Goal: Information Seeking & Learning: Learn about a topic

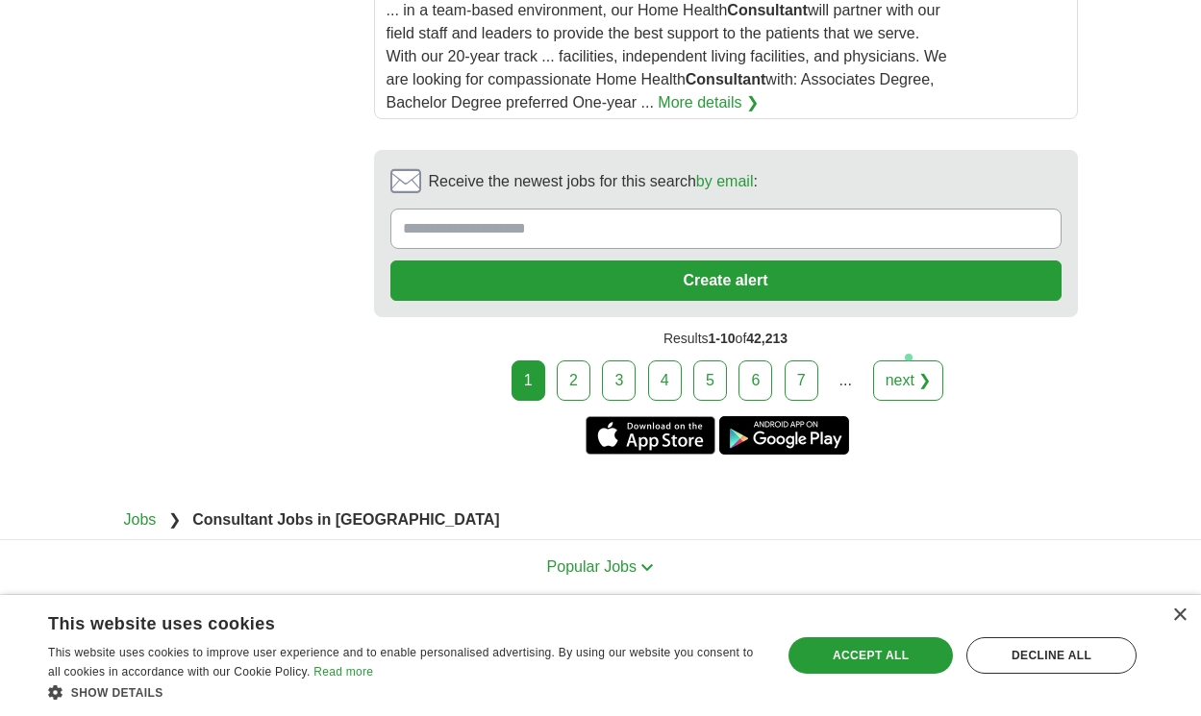
scroll to position [3595, 0]
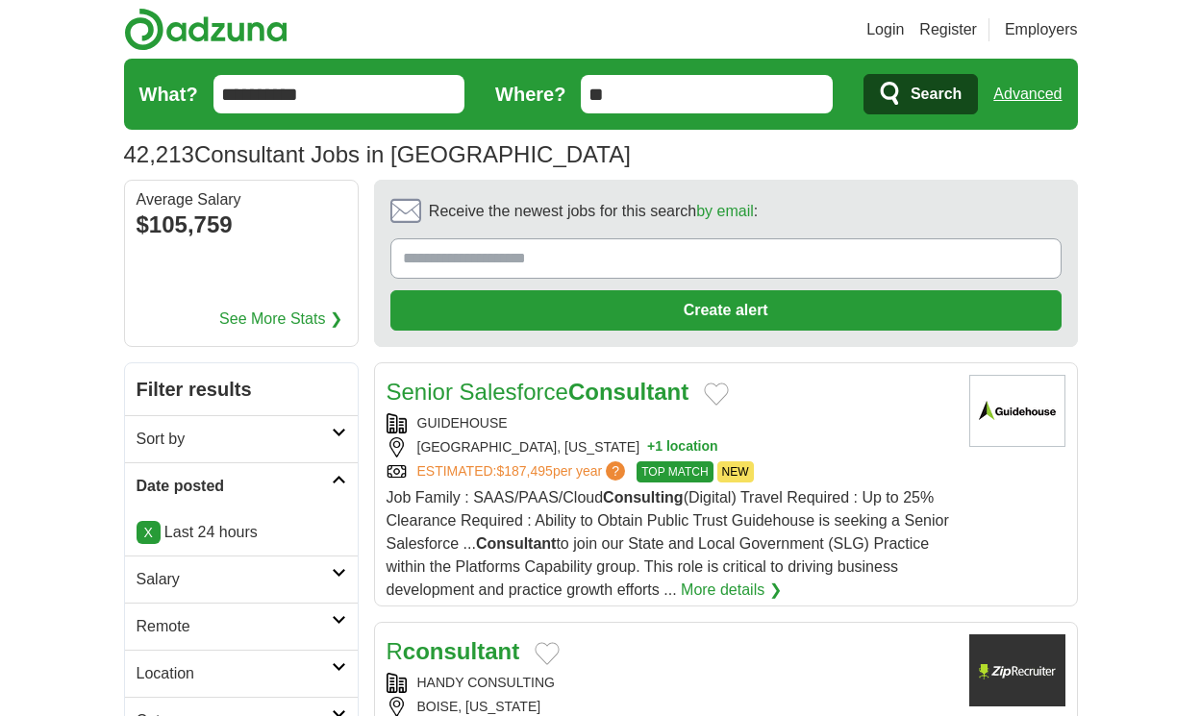
scroll to position [2873, 0]
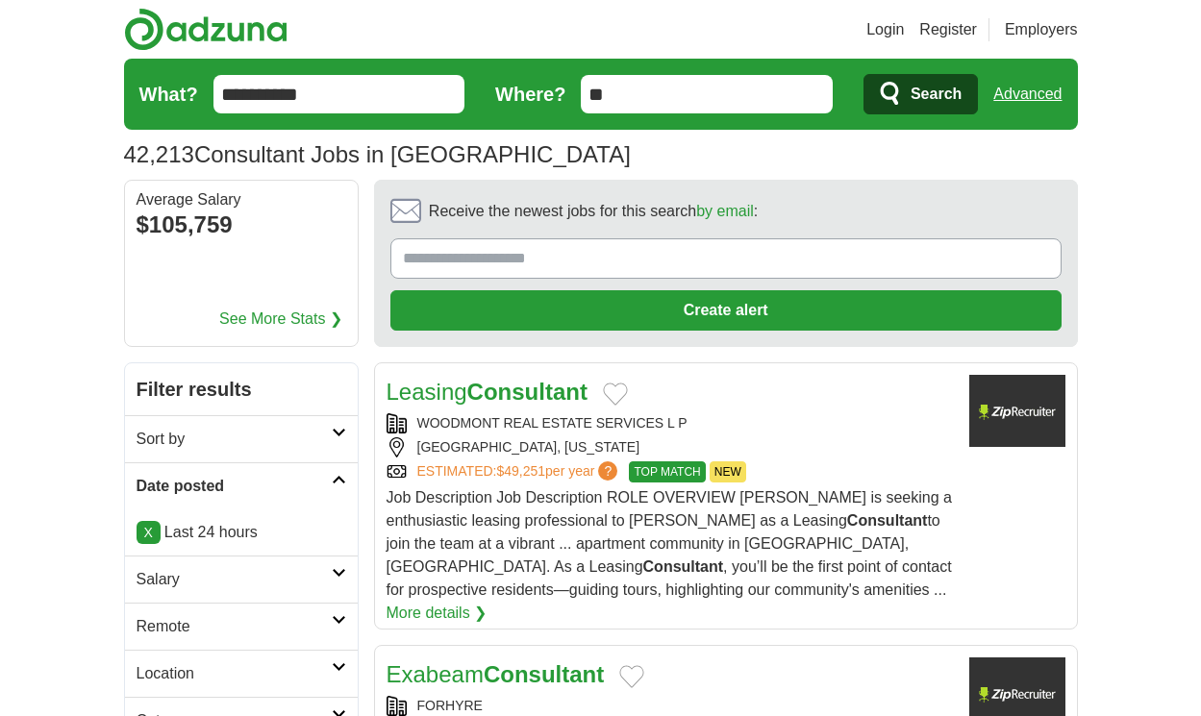
scroll to position [2954, 0]
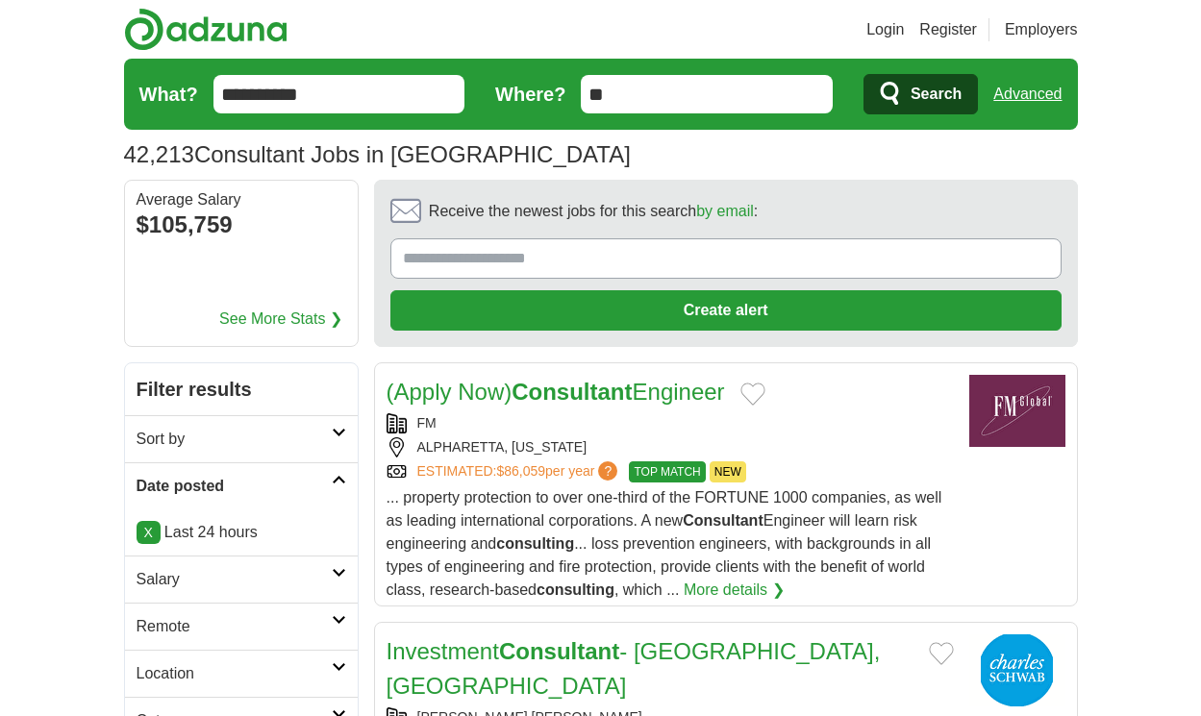
scroll to position [3046, 0]
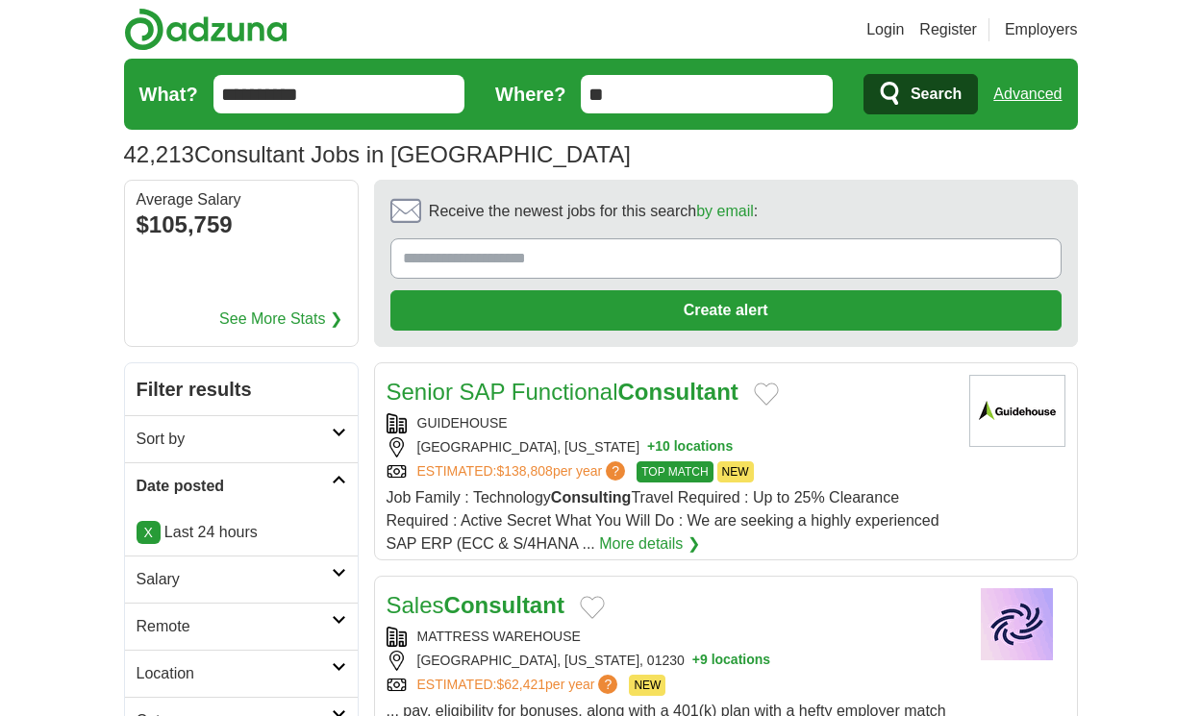
scroll to position [2931, 0]
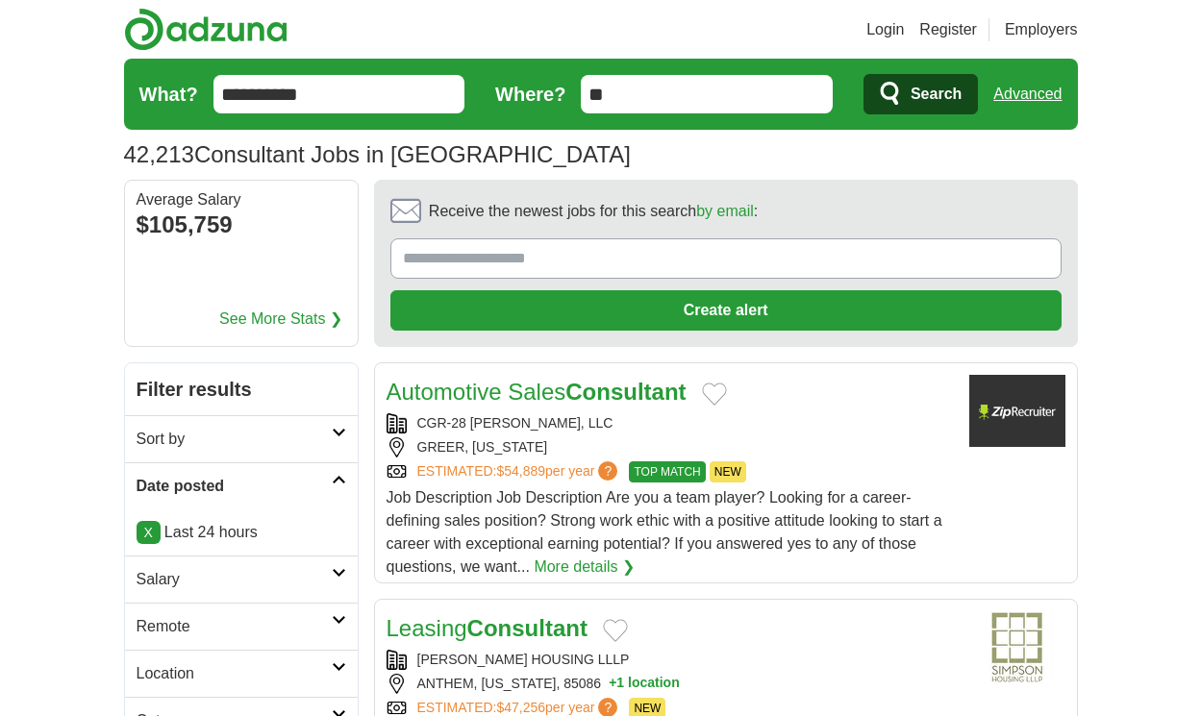
scroll to position [3011, 0]
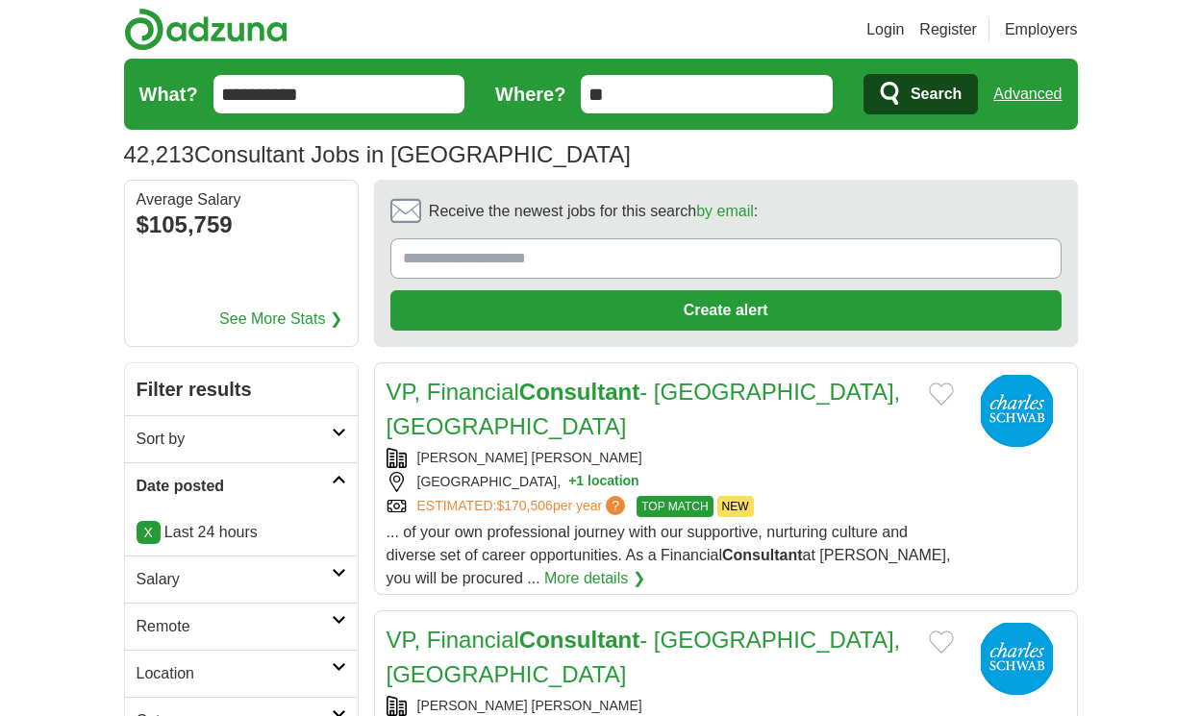
scroll to position [2815, 0]
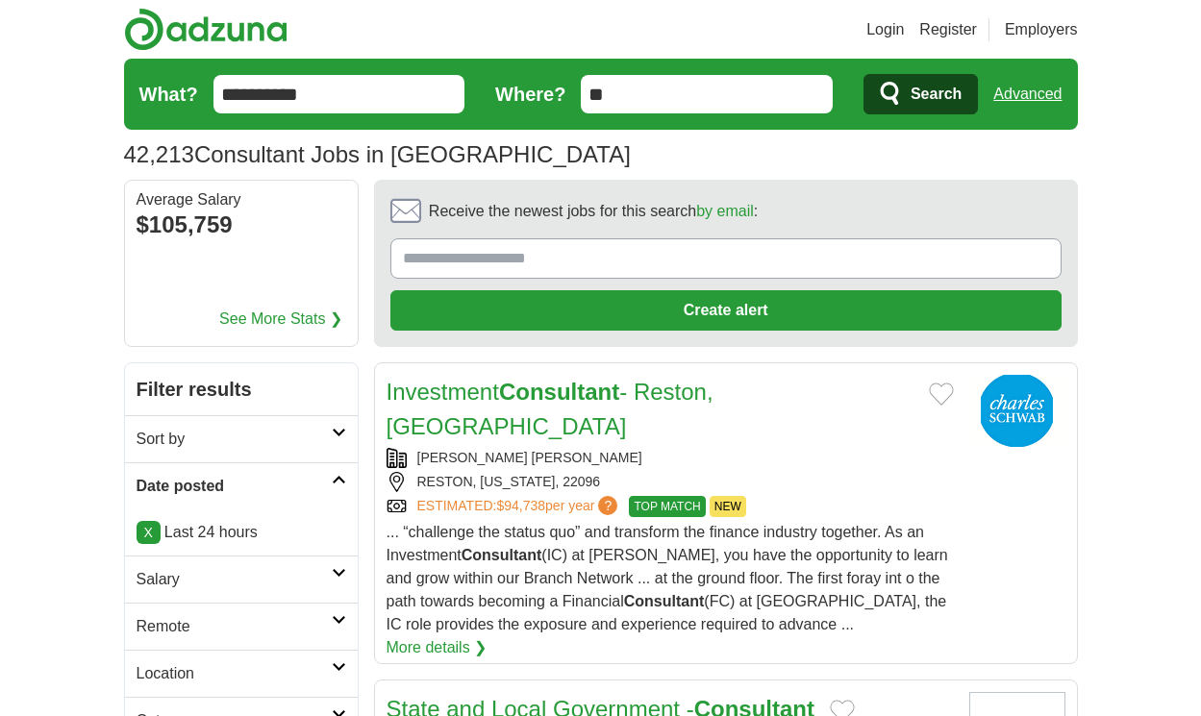
scroll to position [3034, 0]
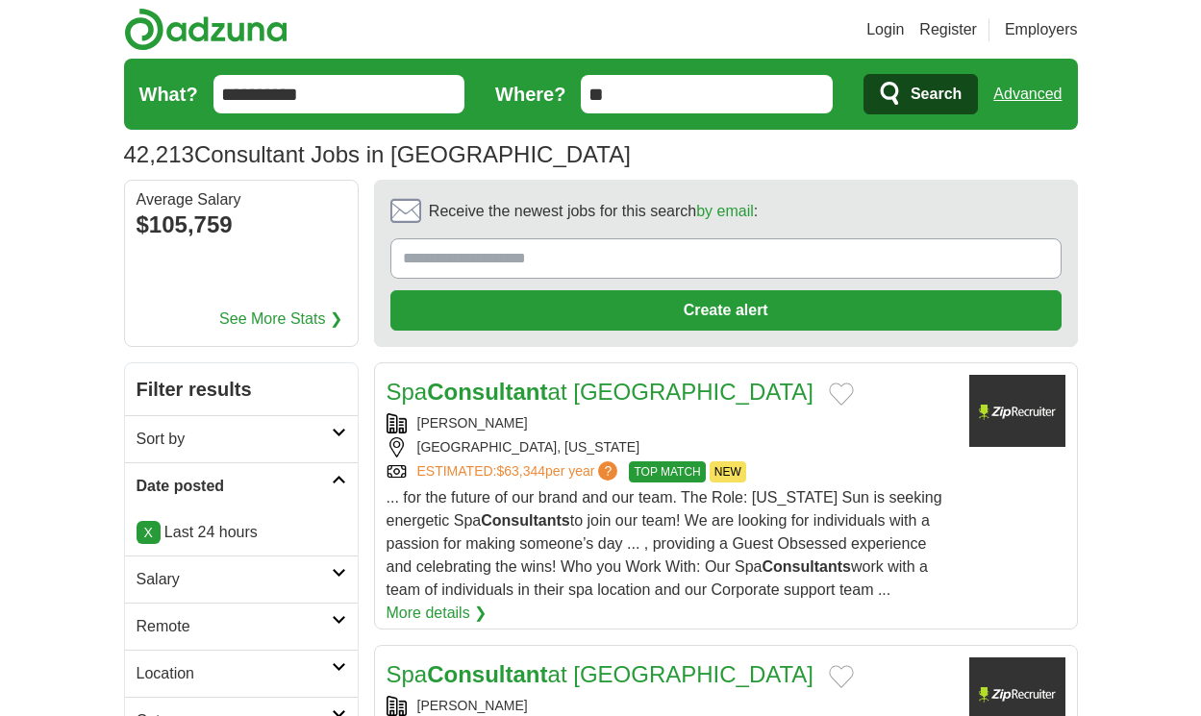
scroll to position [3000, 0]
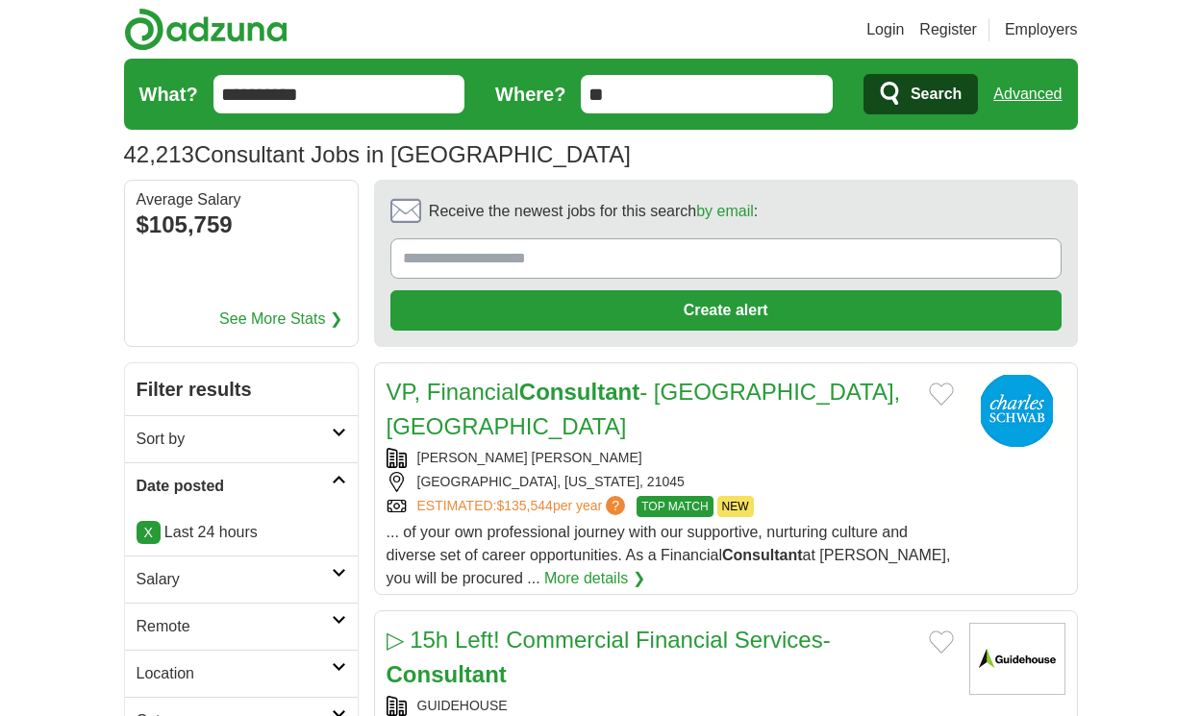
scroll to position [3259, 0]
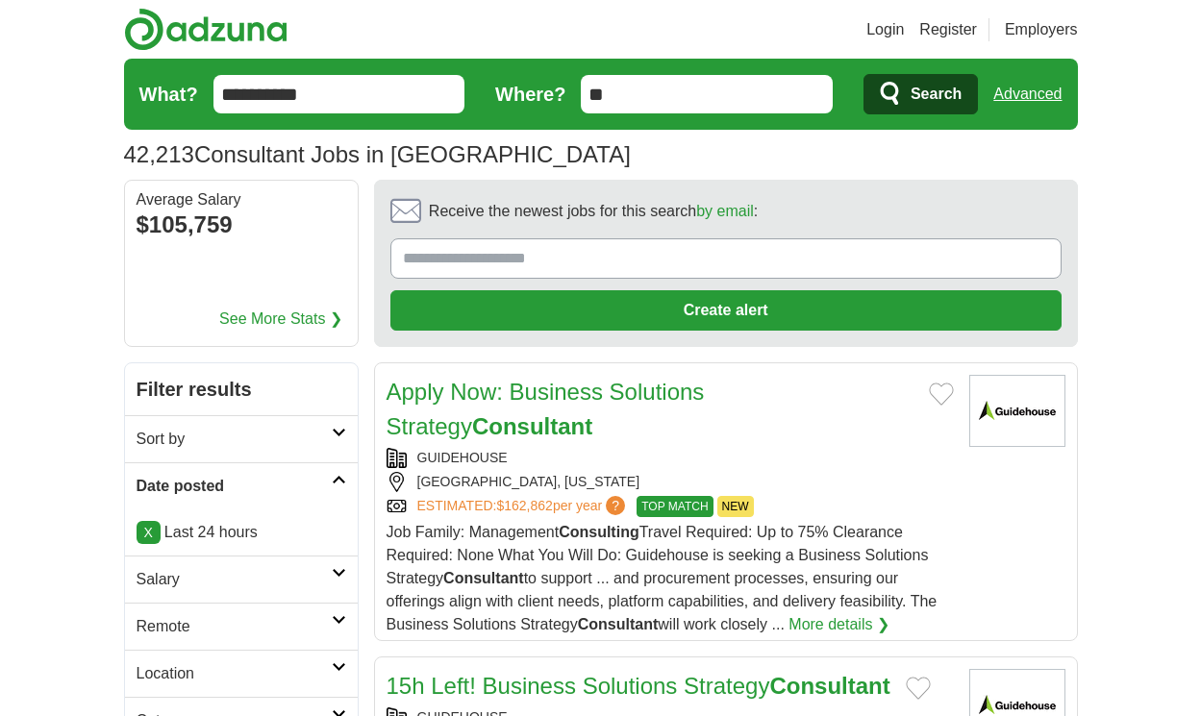
scroll to position [3017, 0]
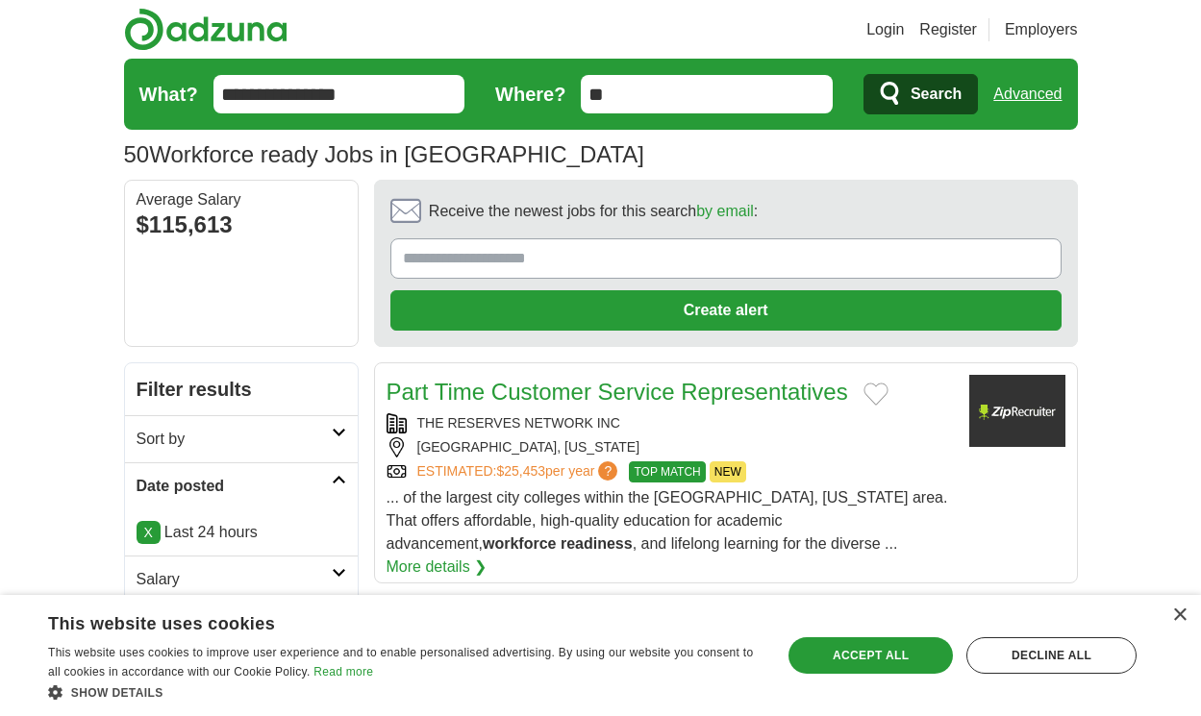
scroll to position [2769, 0]
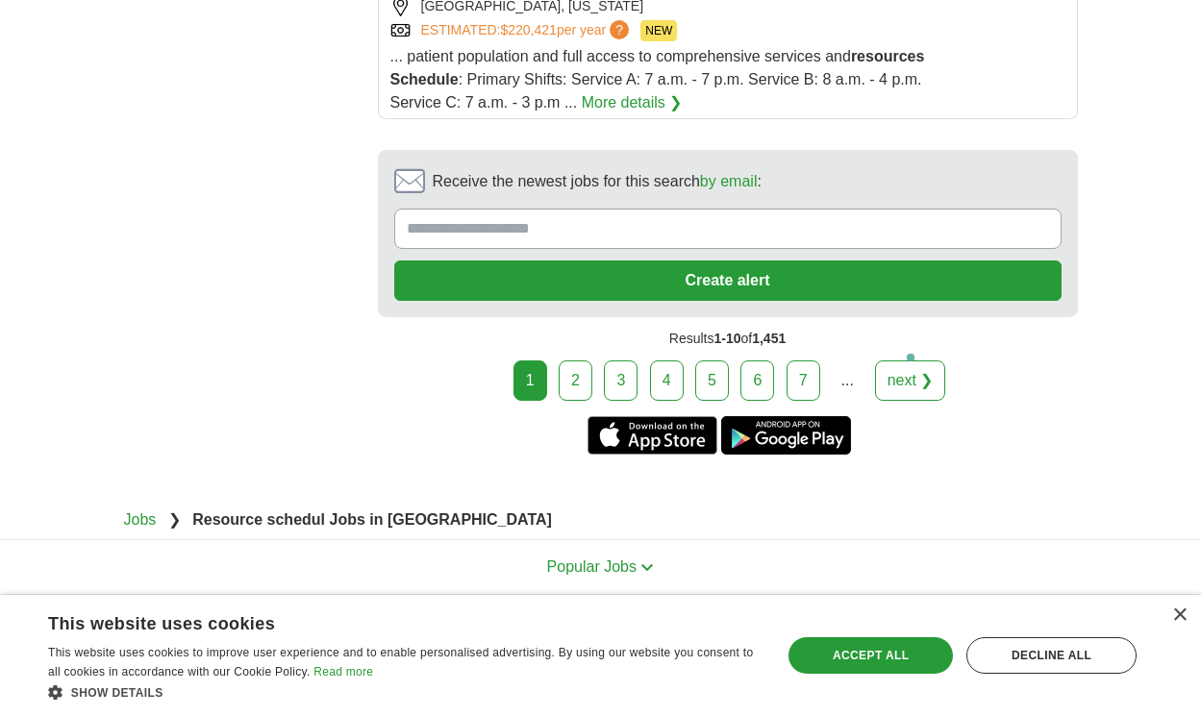
scroll to position [3501, 0]
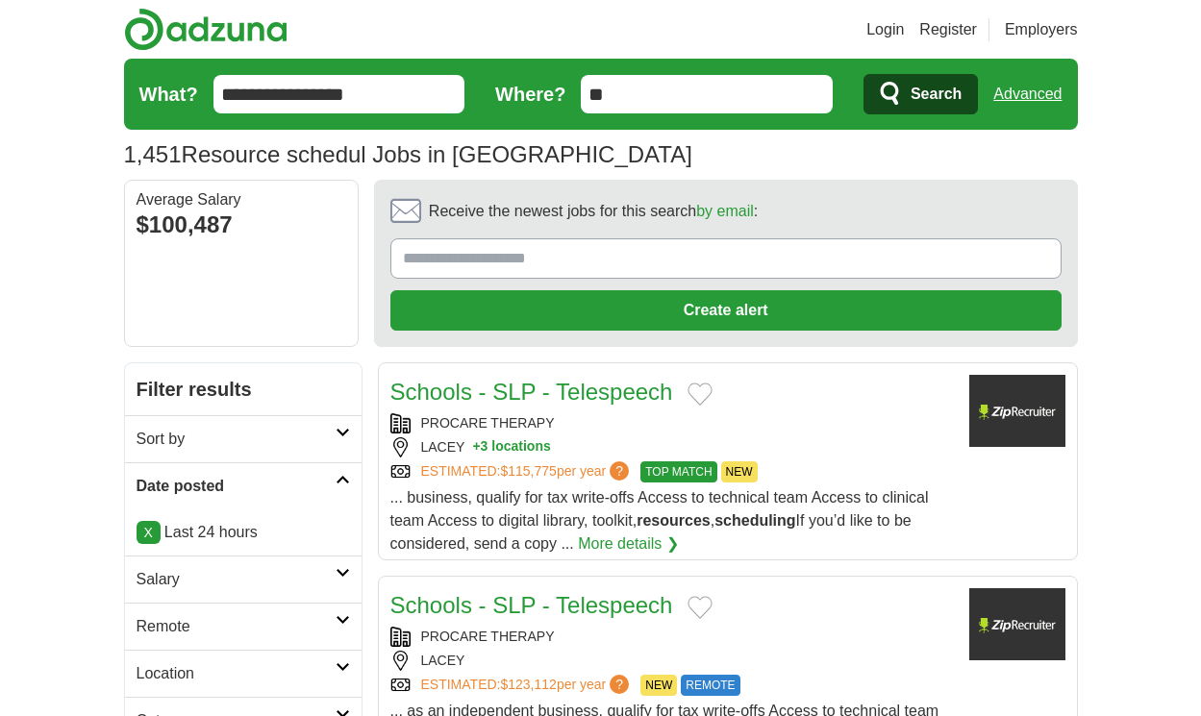
scroll to position [2746, 0]
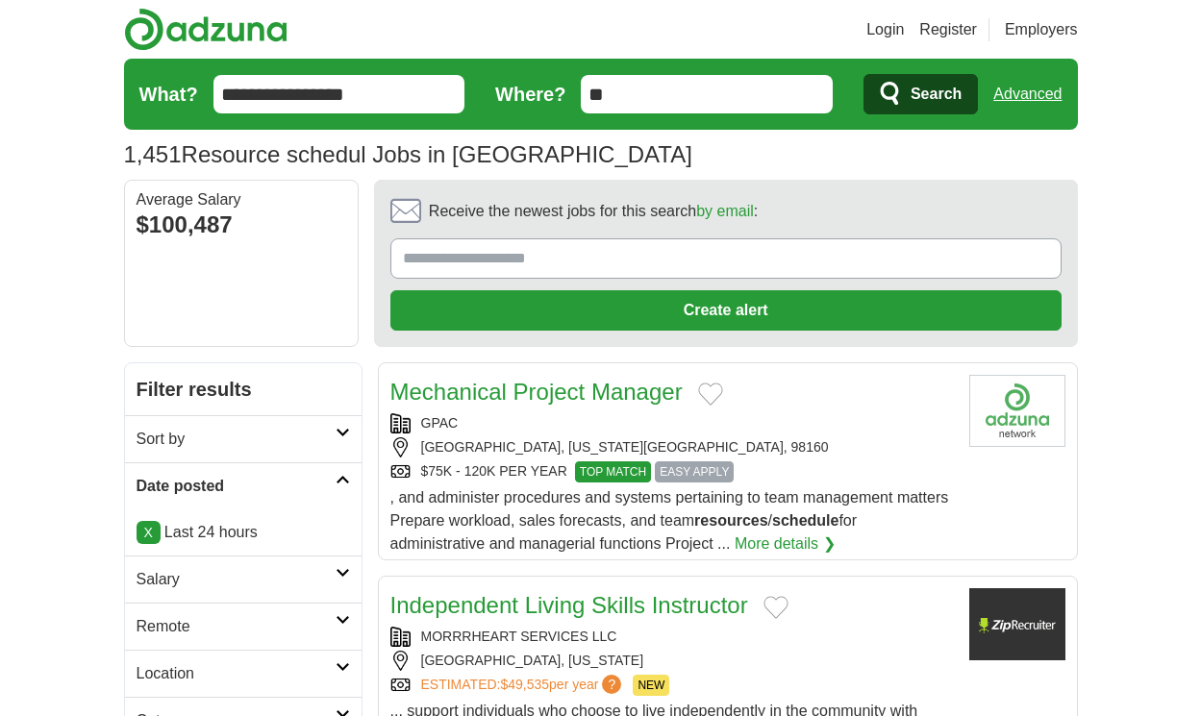
scroll to position [2919, 0]
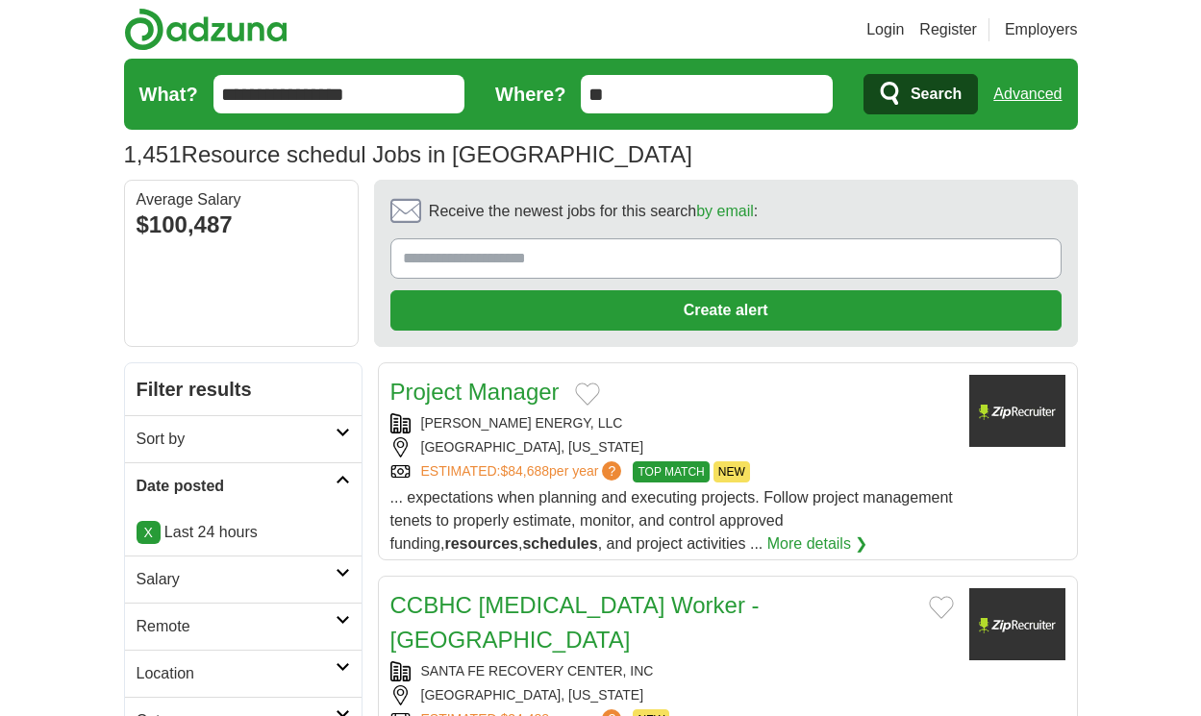
scroll to position [2665, 0]
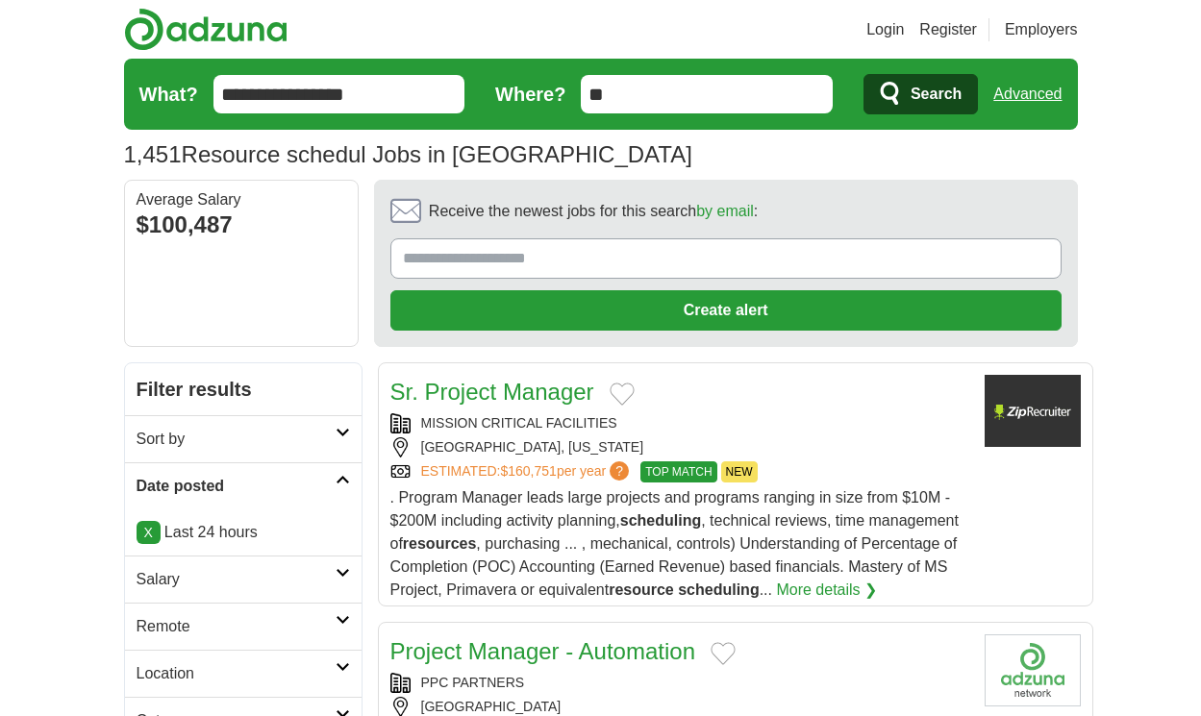
scroll to position [2850, 0]
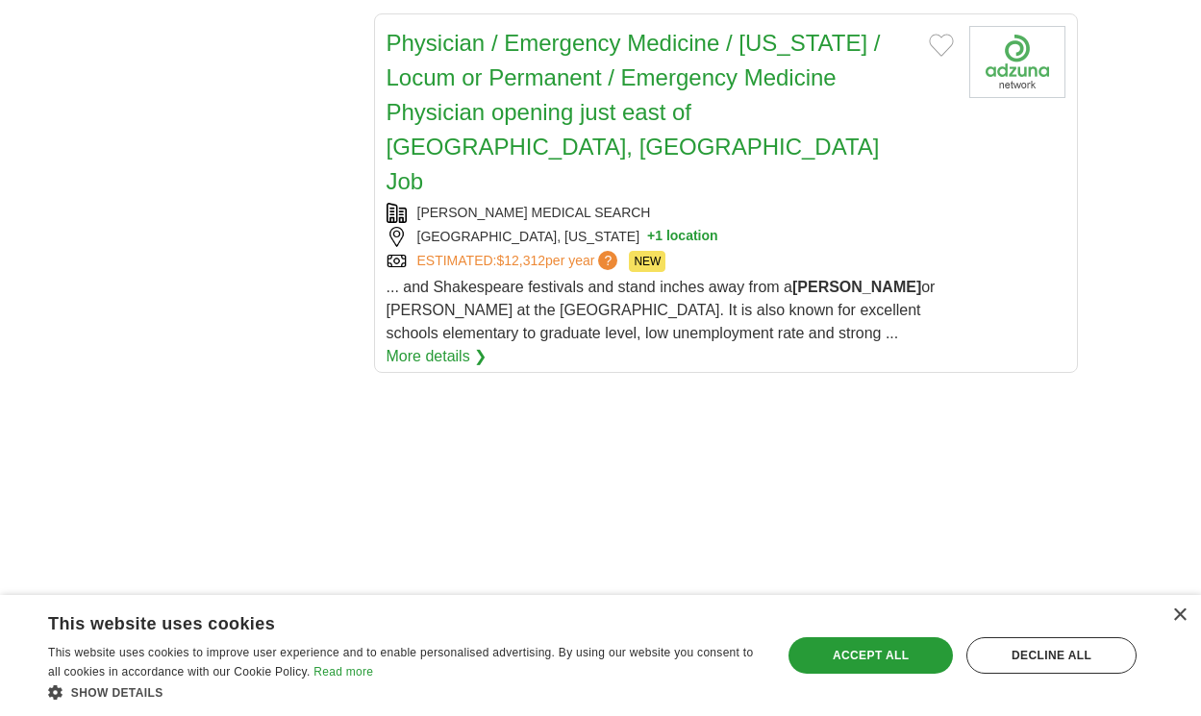
scroll to position [4151, 0]
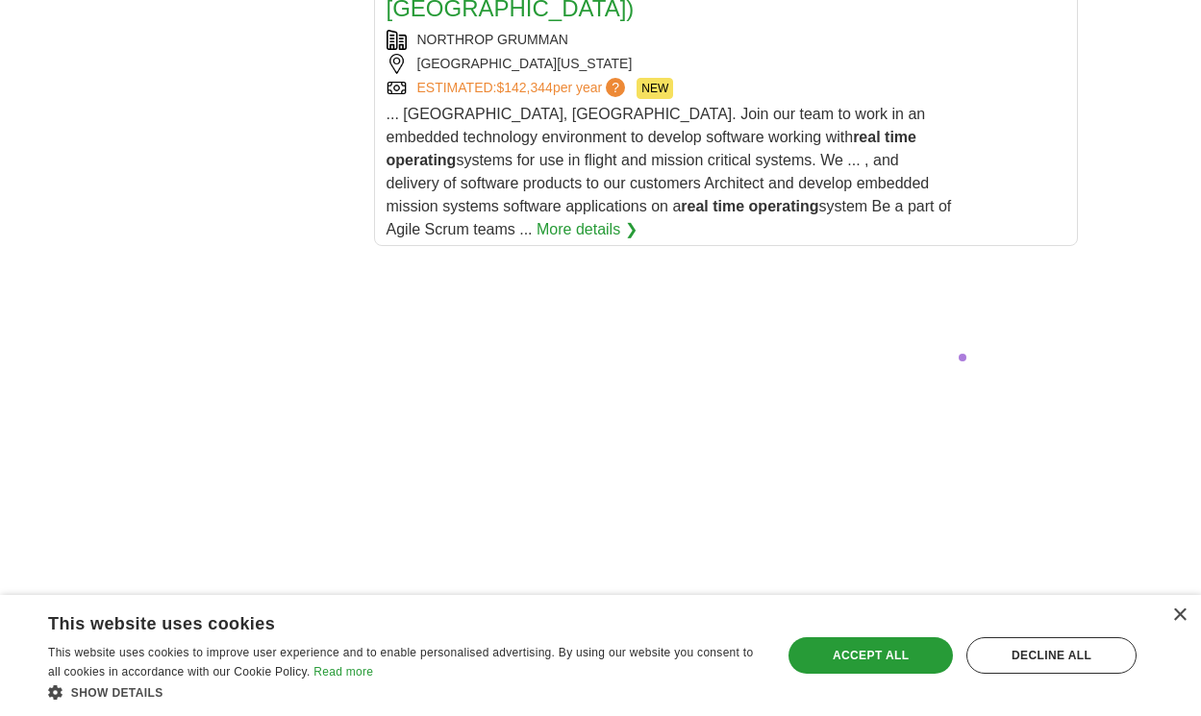
scroll to position [3810, 0]
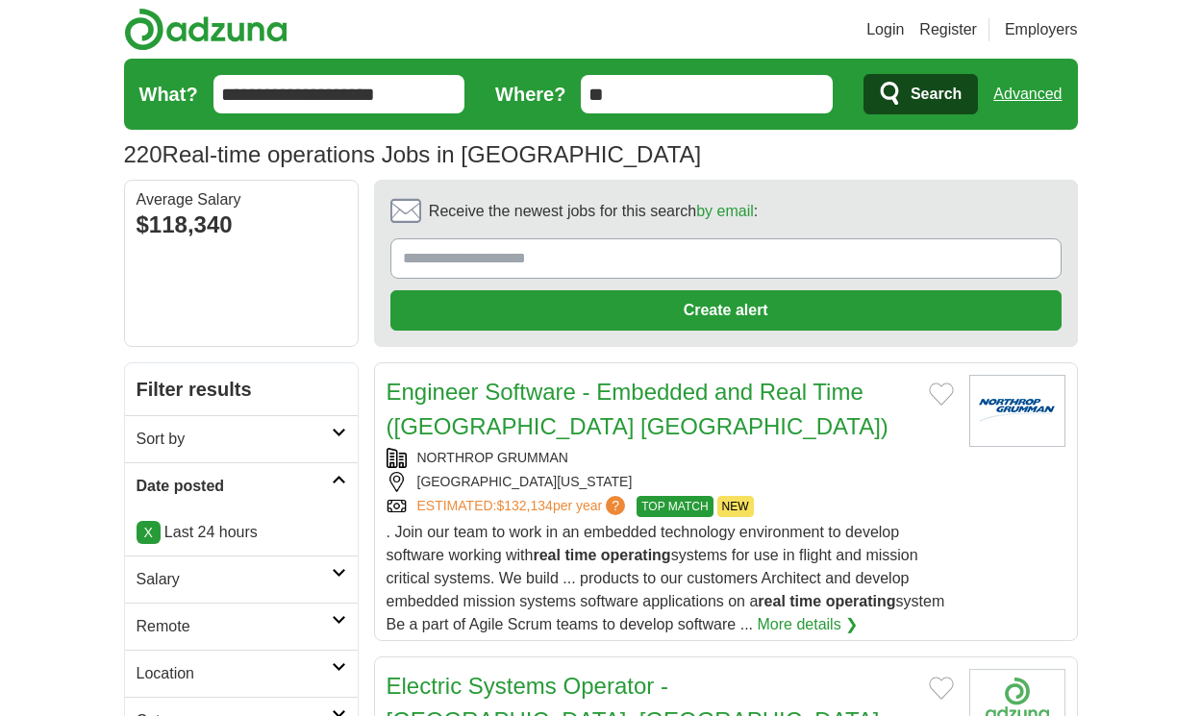
scroll to position [2884, 0]
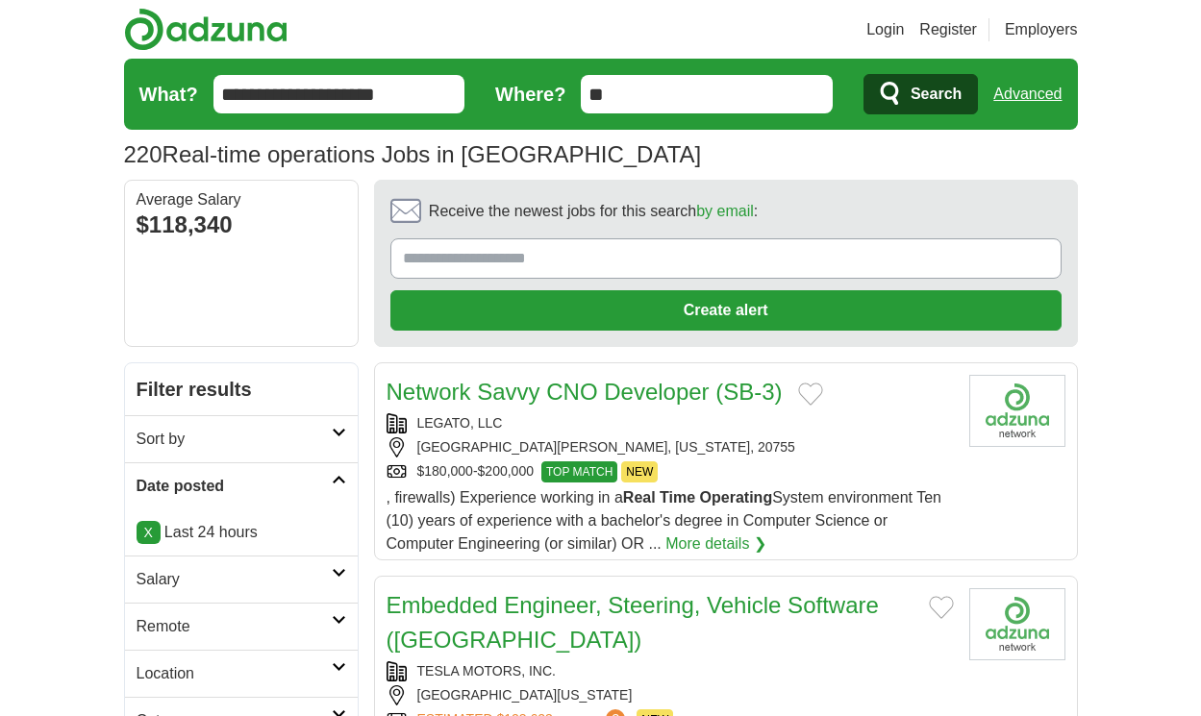
scroll to position [2734, 0]
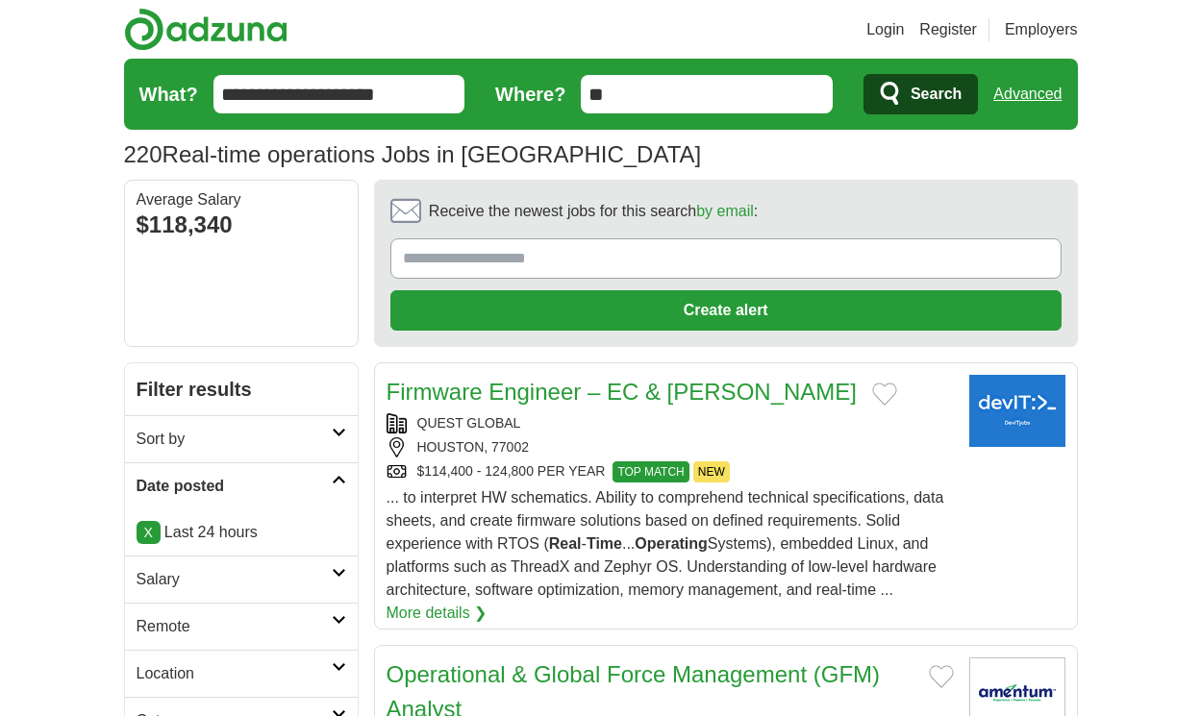
scroll to position [2775, 0]
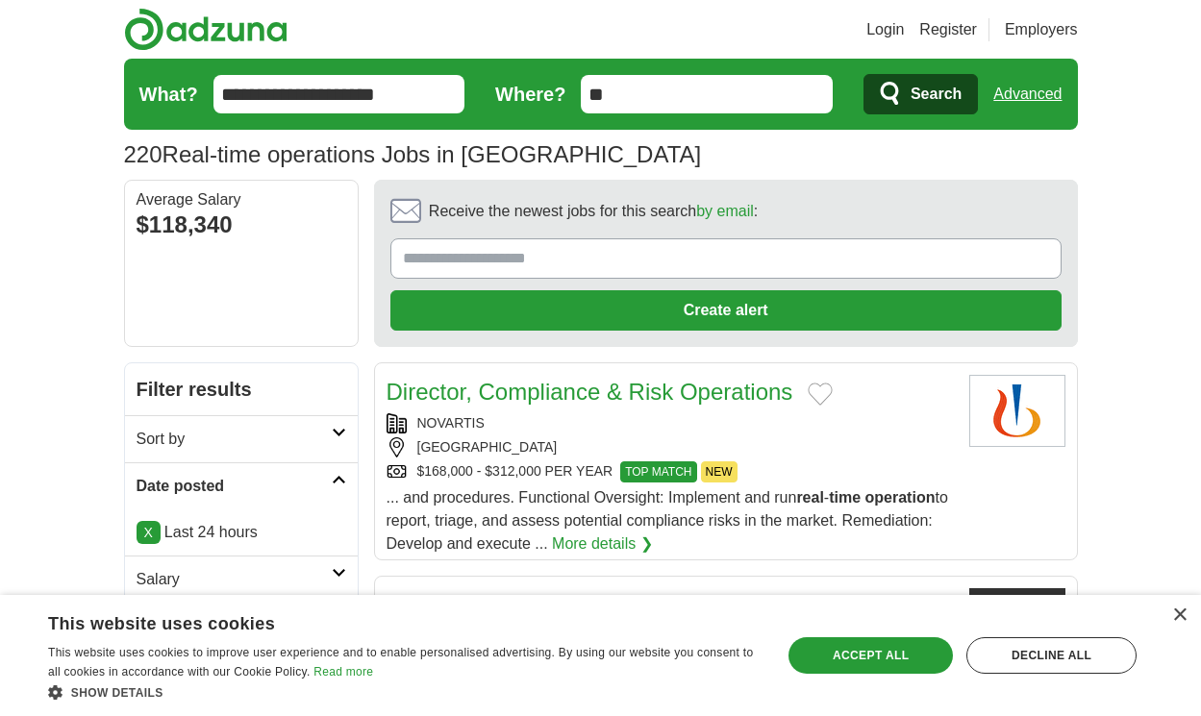
scroll to position [2671, 0]
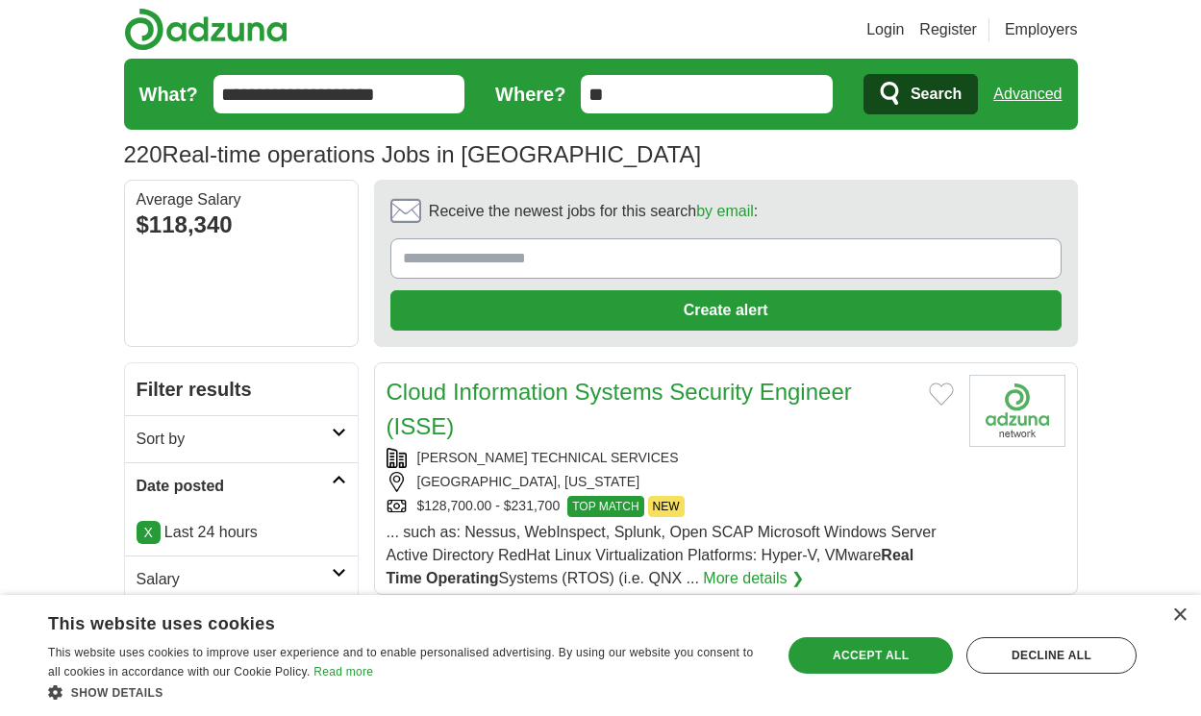
scroll to position [2786, 0]
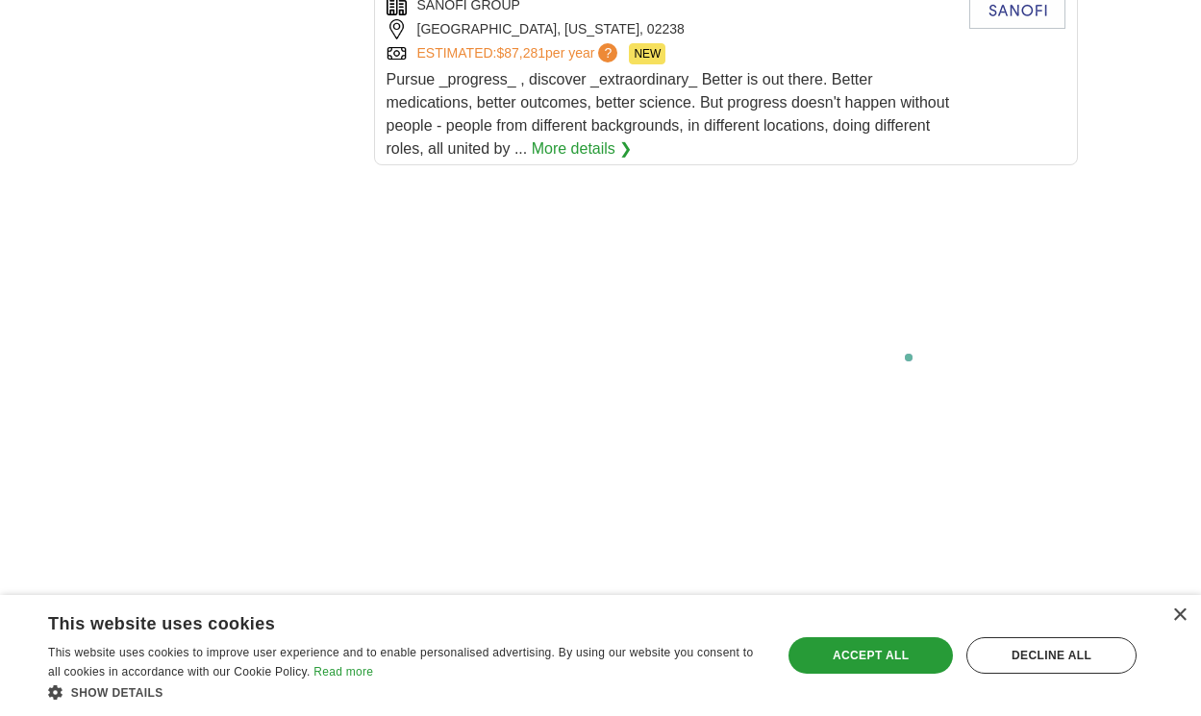
scroll to position [3693, 0]
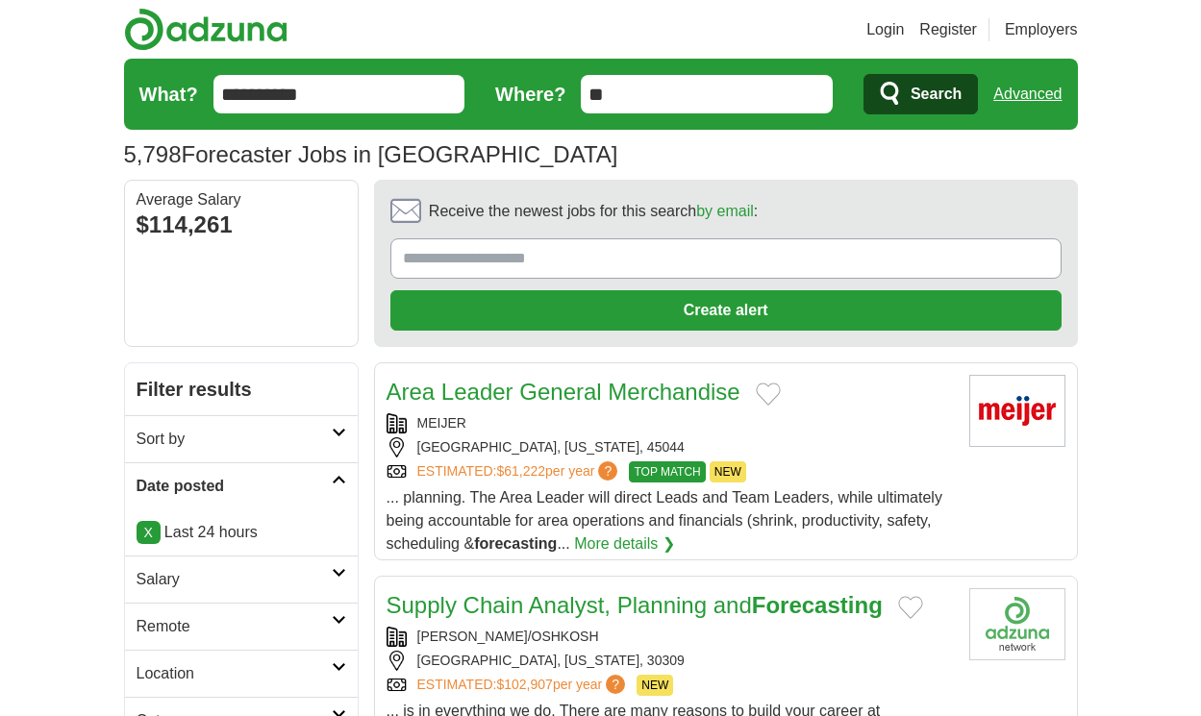
scroll to position [2804, 0]
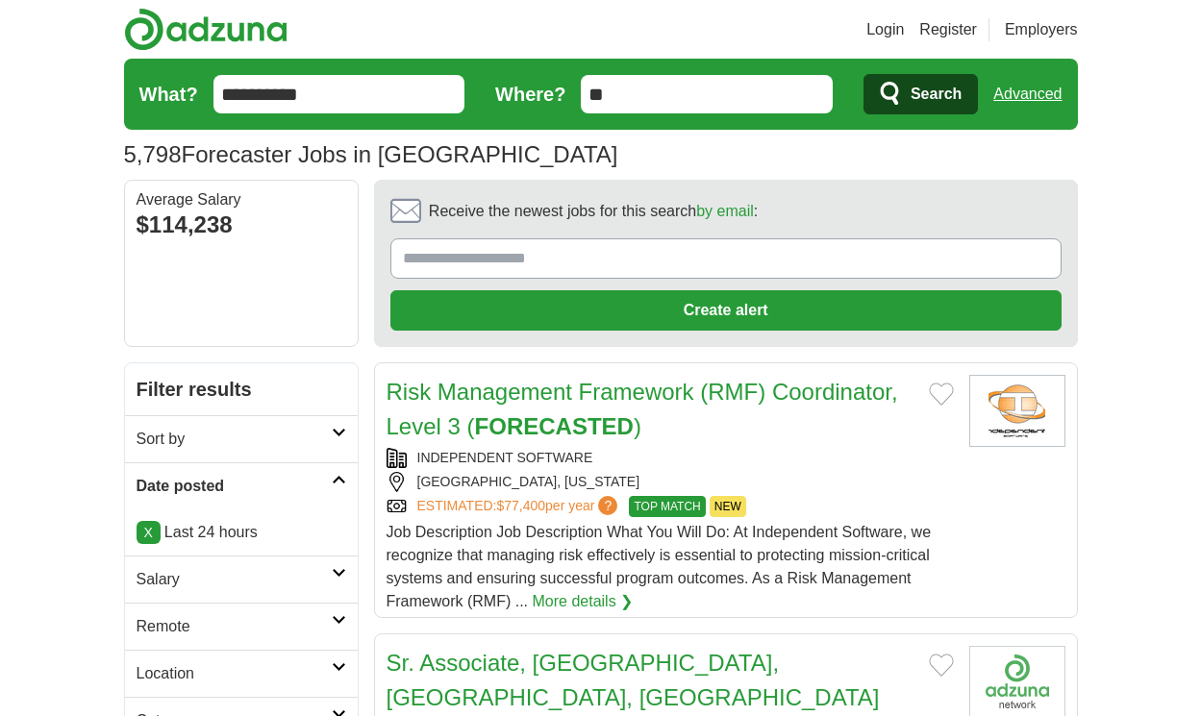
scroll to position [2954, 0]
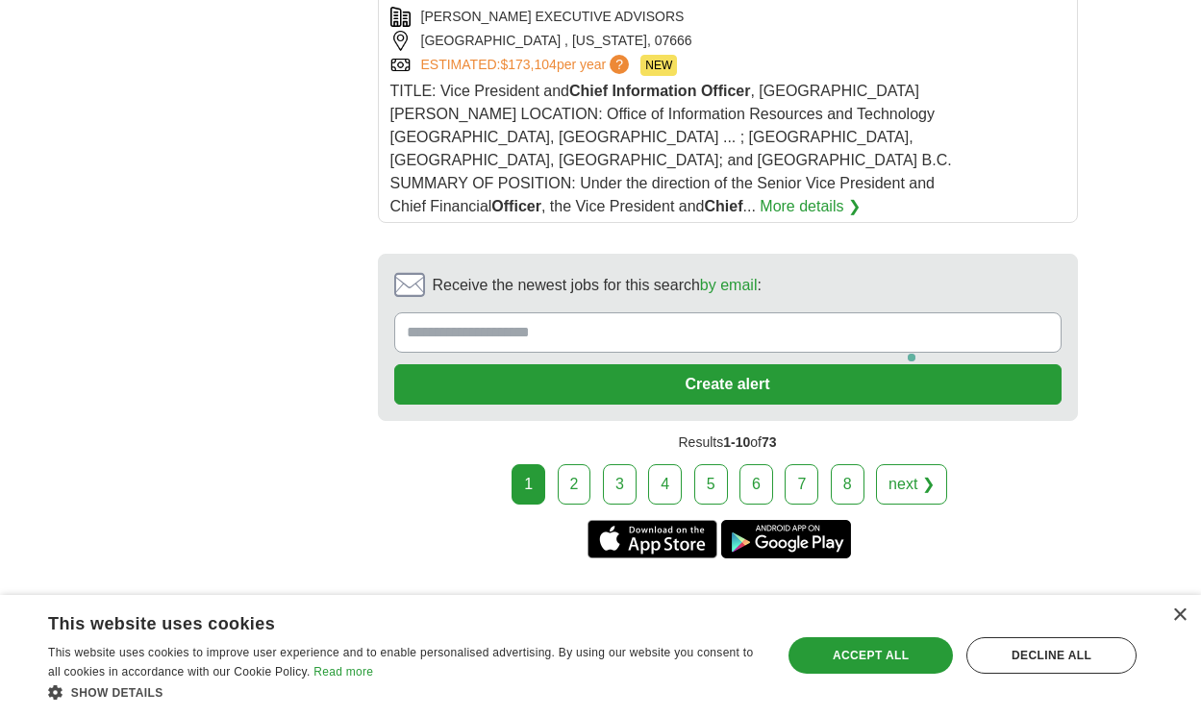
scroll to position [3893, 0]
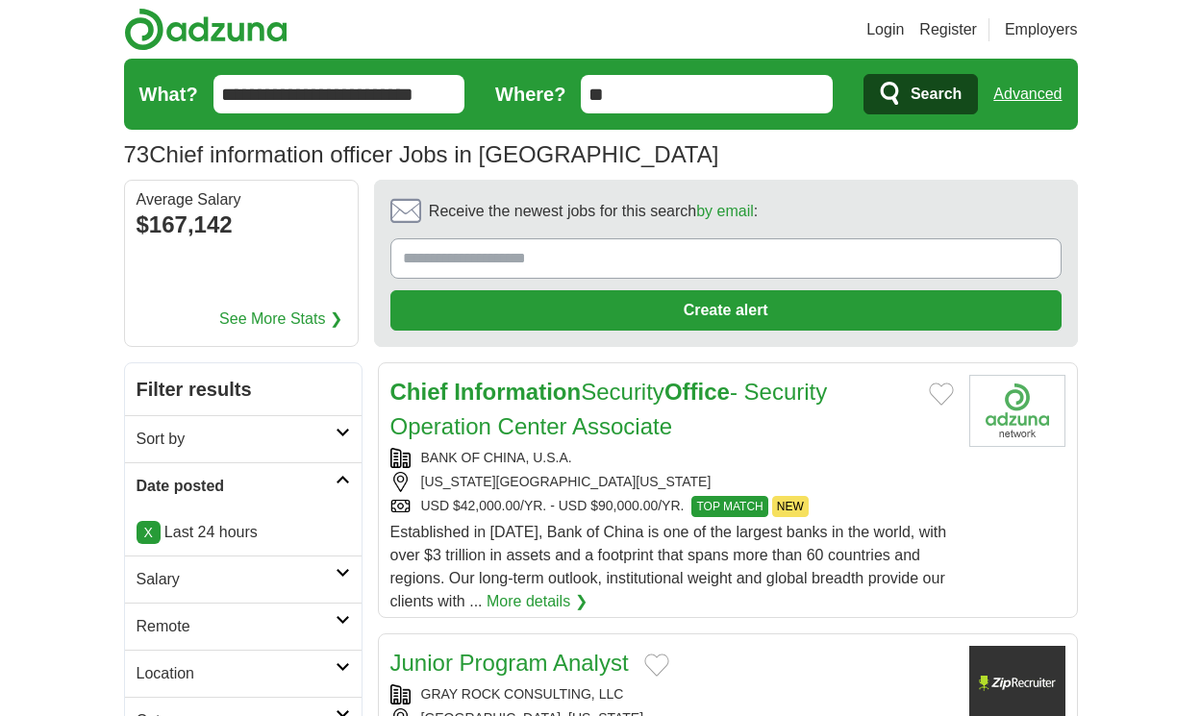
scroll to position [2838, 0]
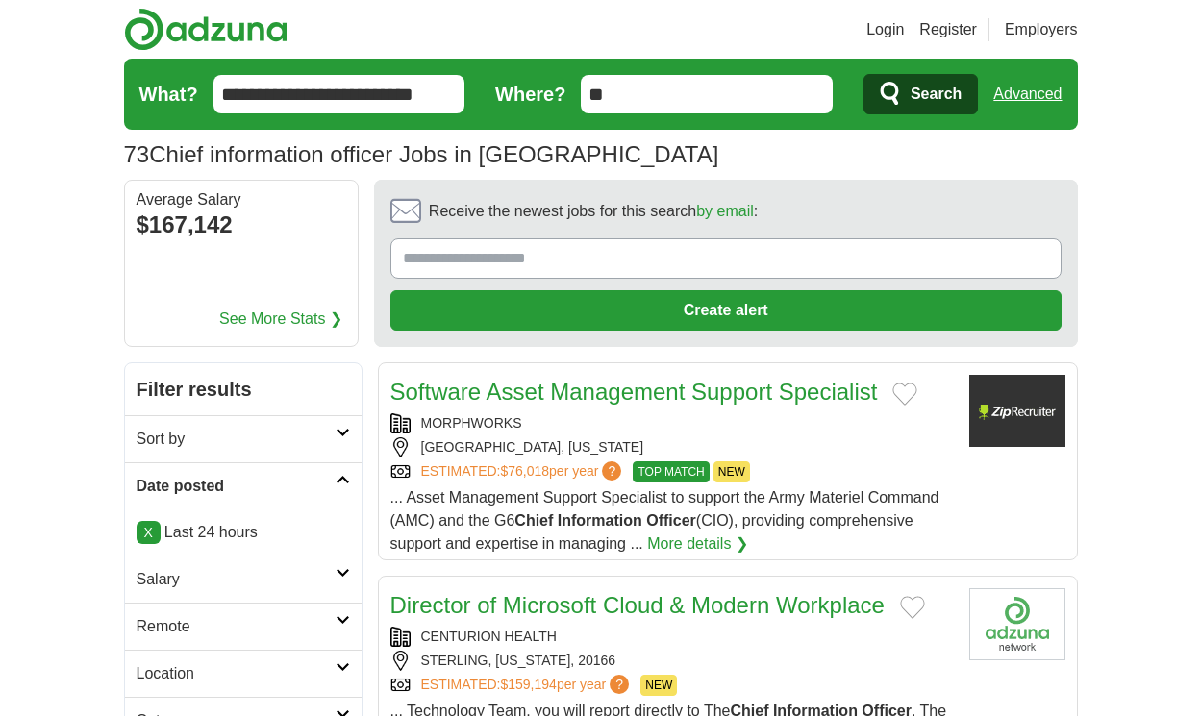
scroll to position [2804, 0]
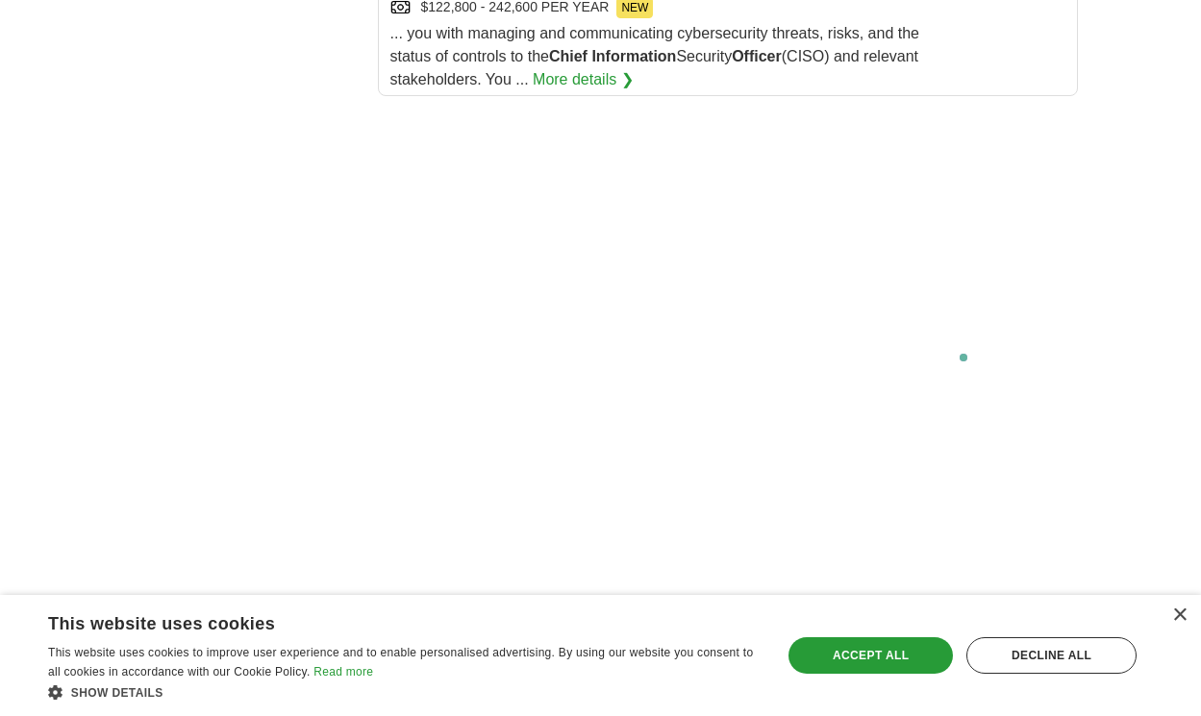
scroll to position [3764, 0]
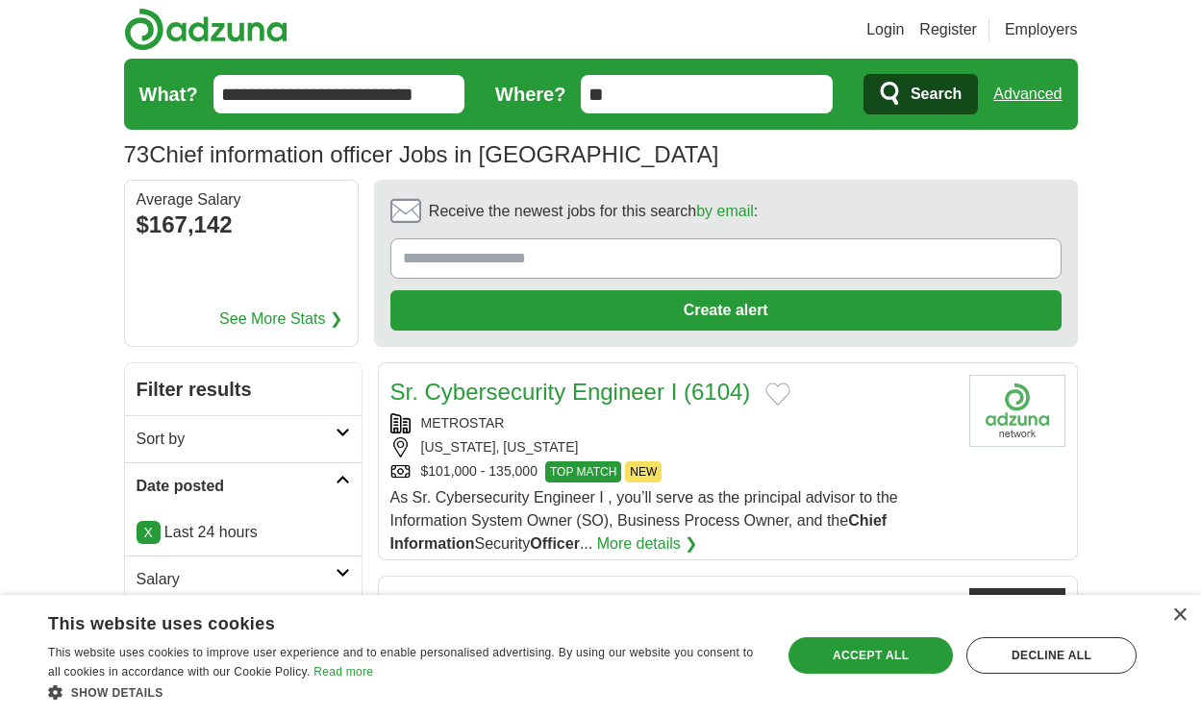
scroll to position [2769, 0]
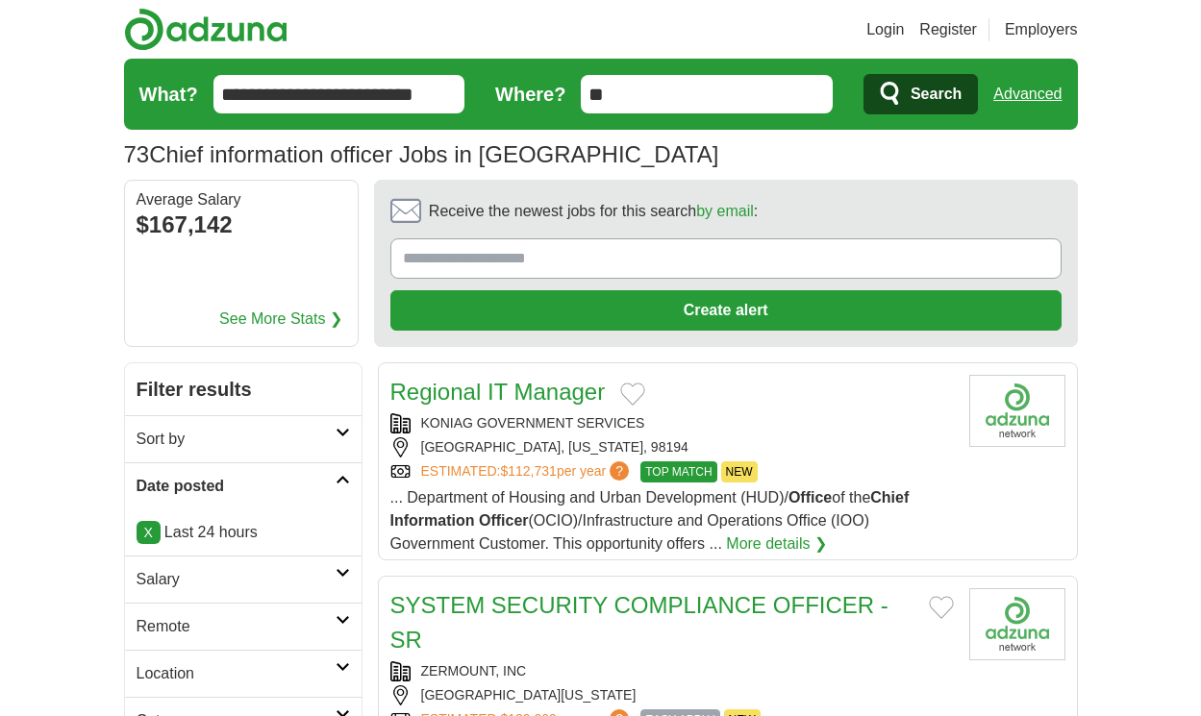
scroll to position [2677, 0]
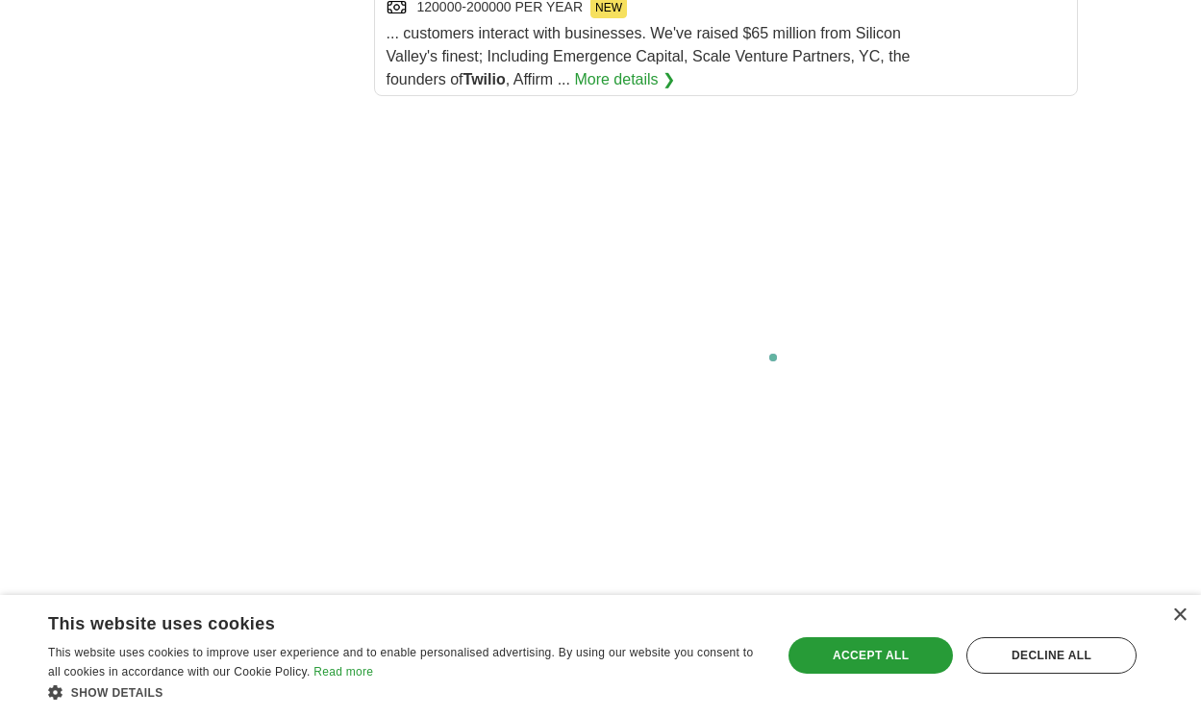
scroll to position [3605, 0]
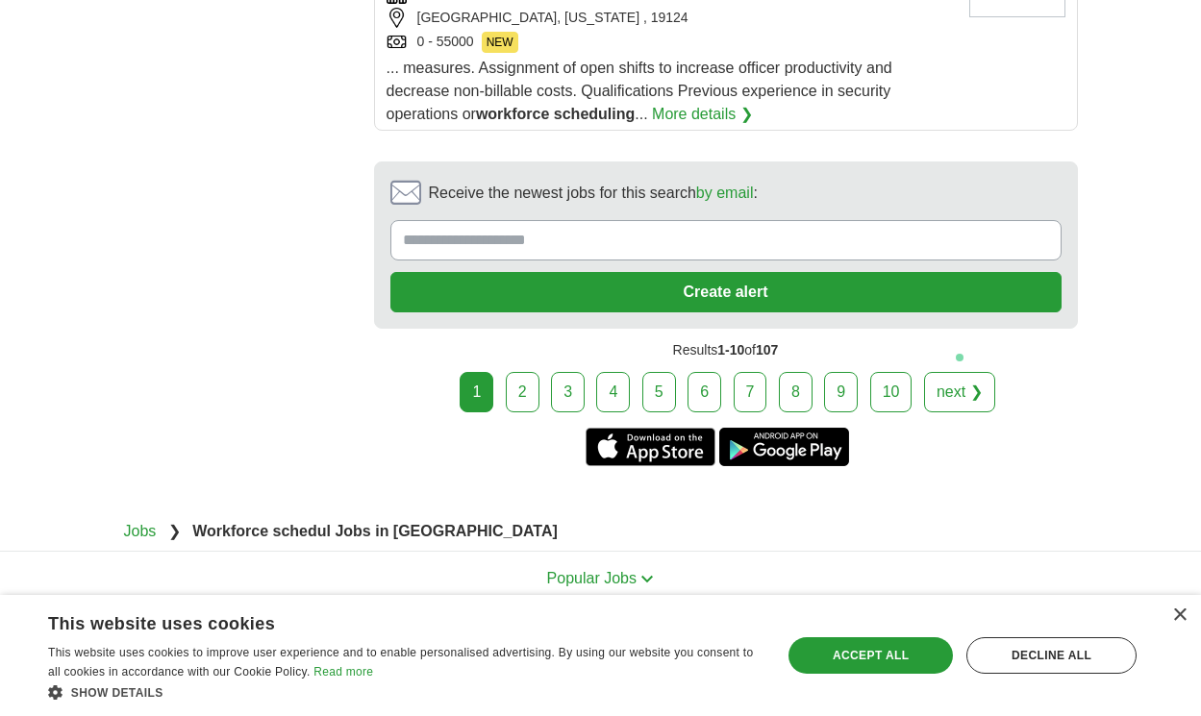
scroll to position [3333, 0]
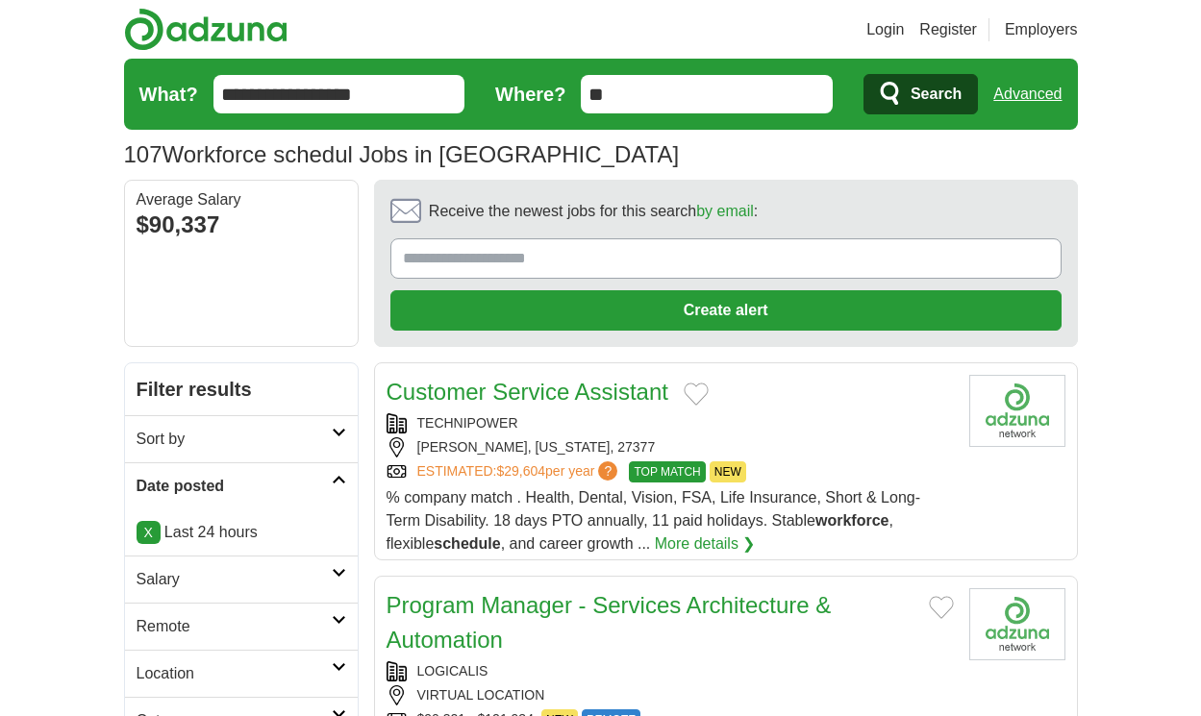
scroll to position [2954, 0]
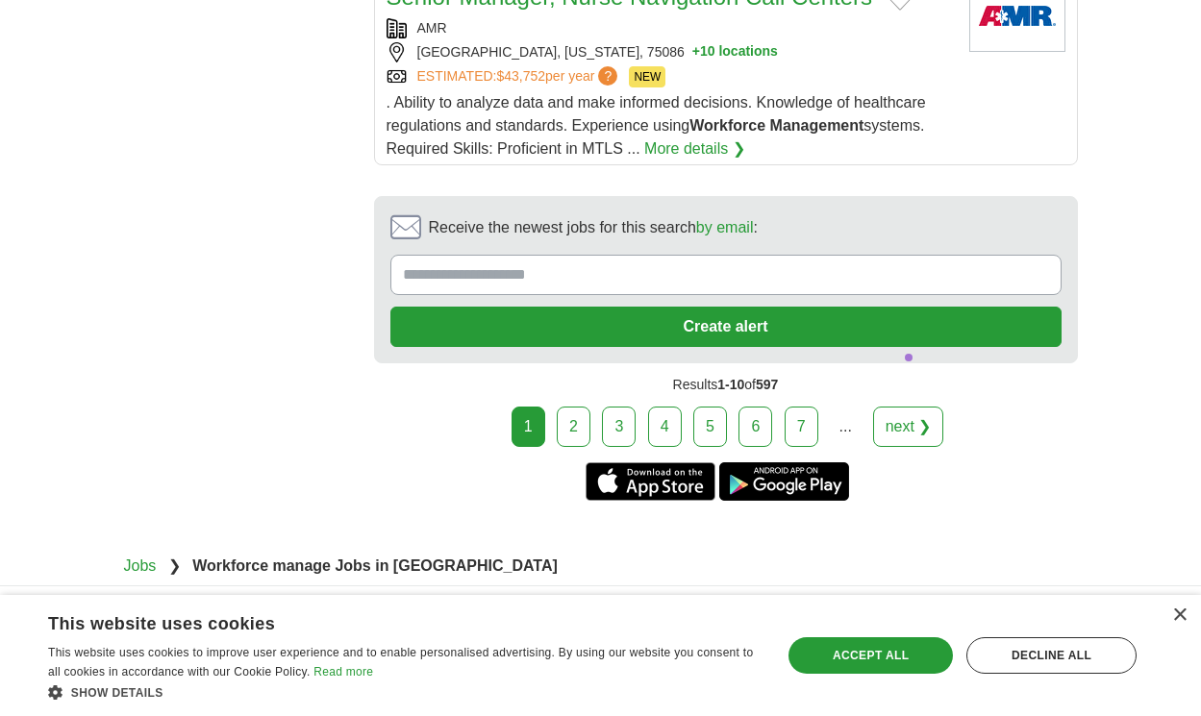
scroll to position [4158, 0]
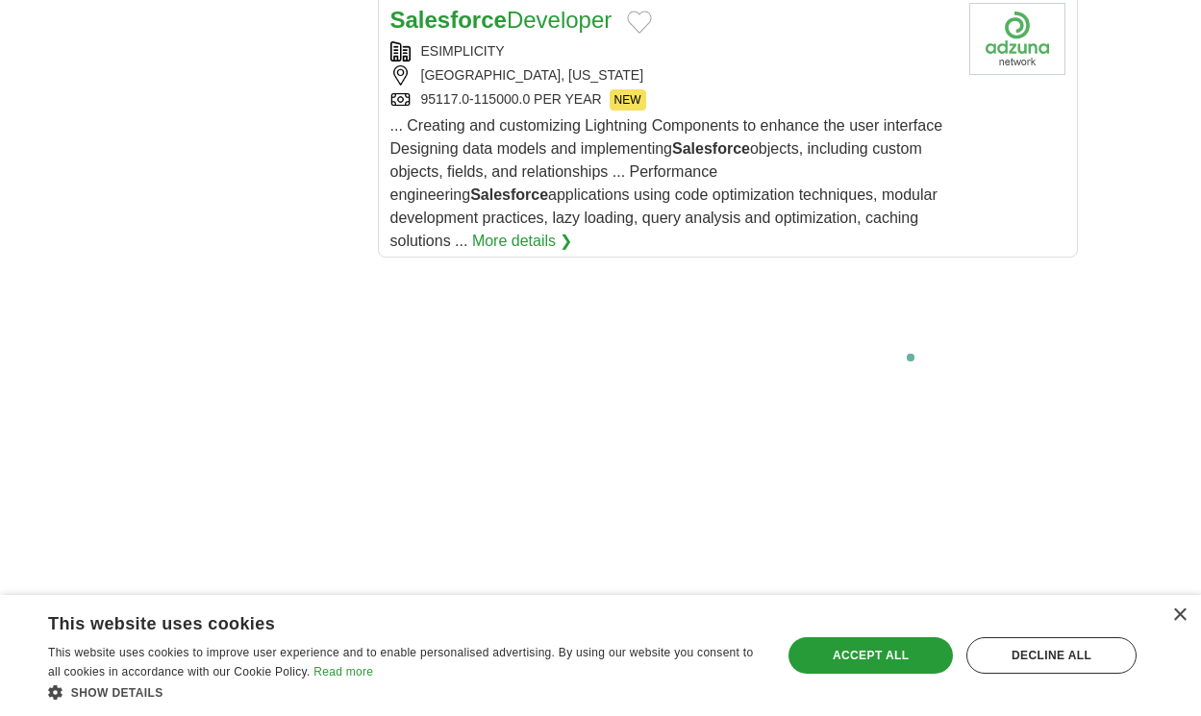
scroll to position [3879, 0]
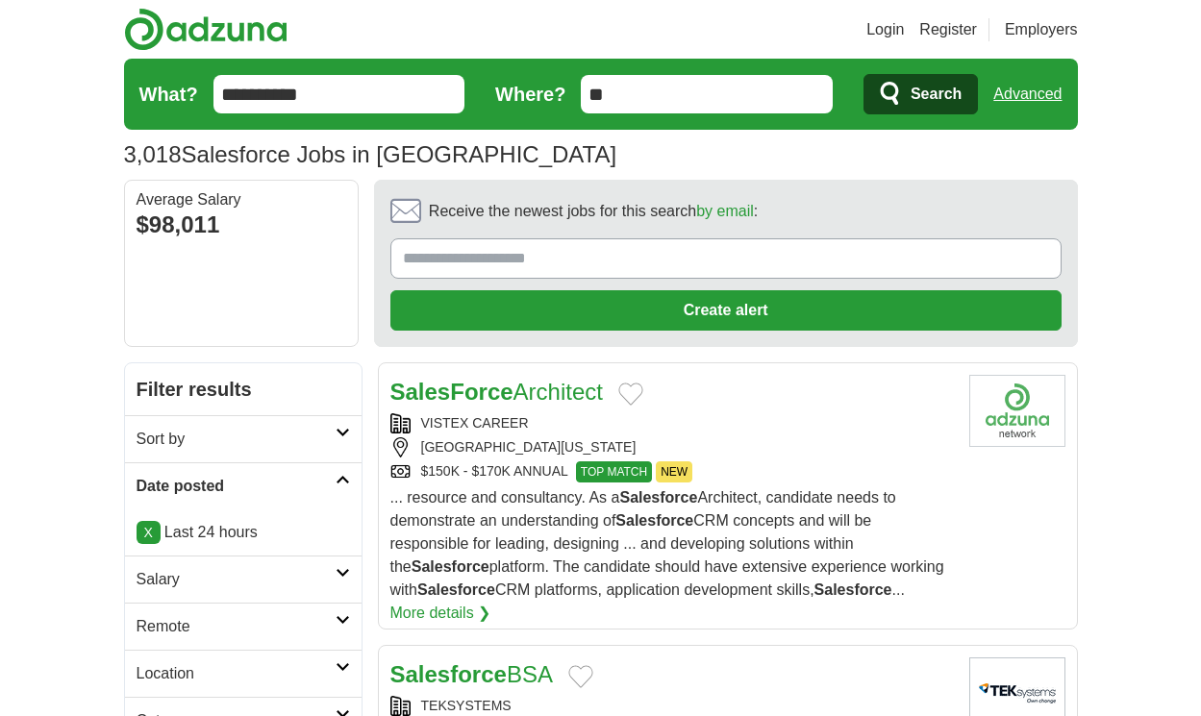
scroll to position [3069, 0]
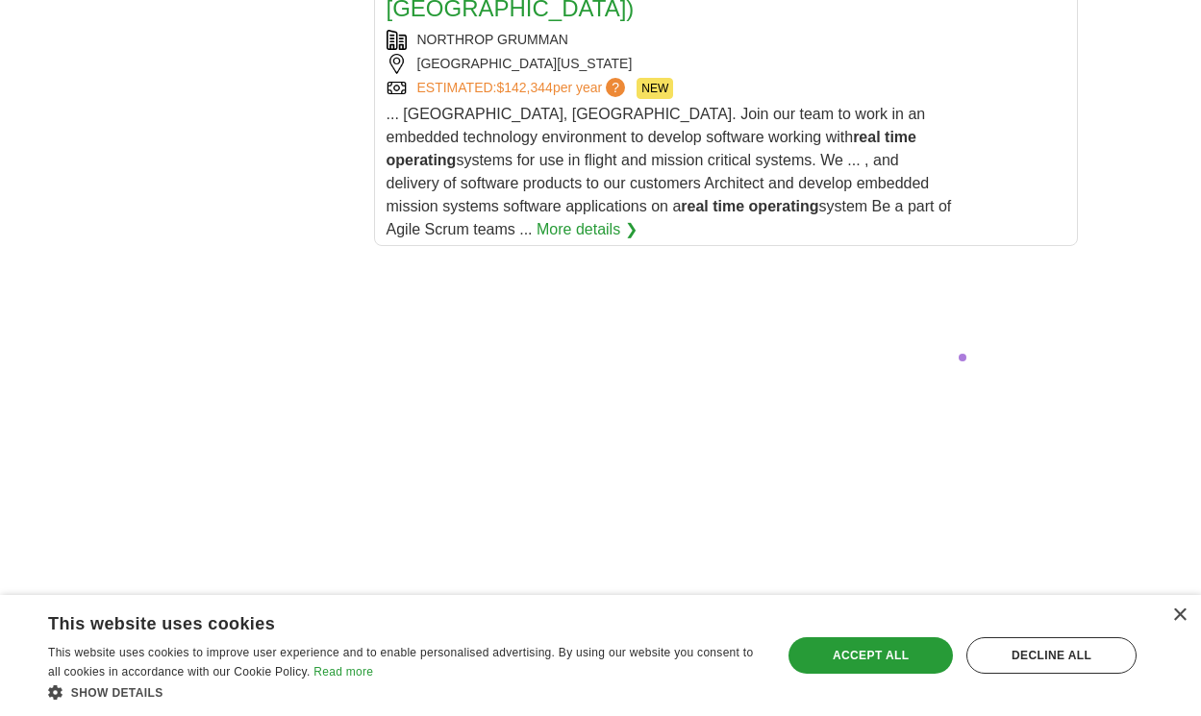
scroll to position [3954, 0]
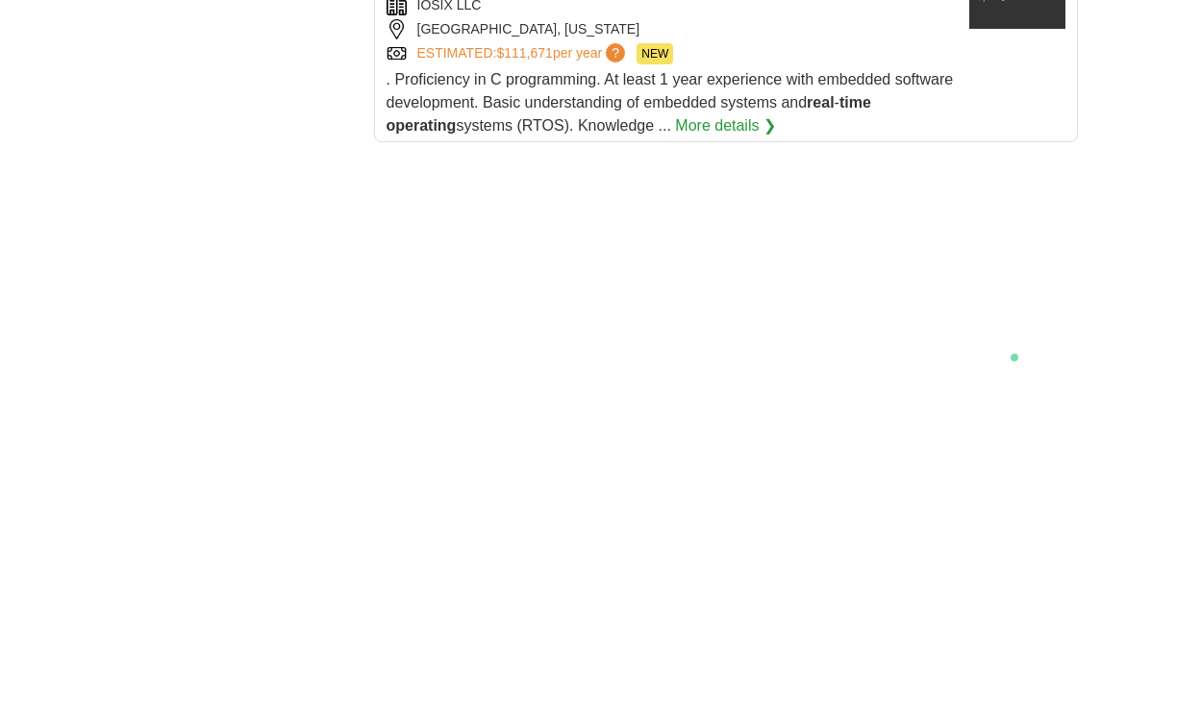
scroll to position [3601, 0]
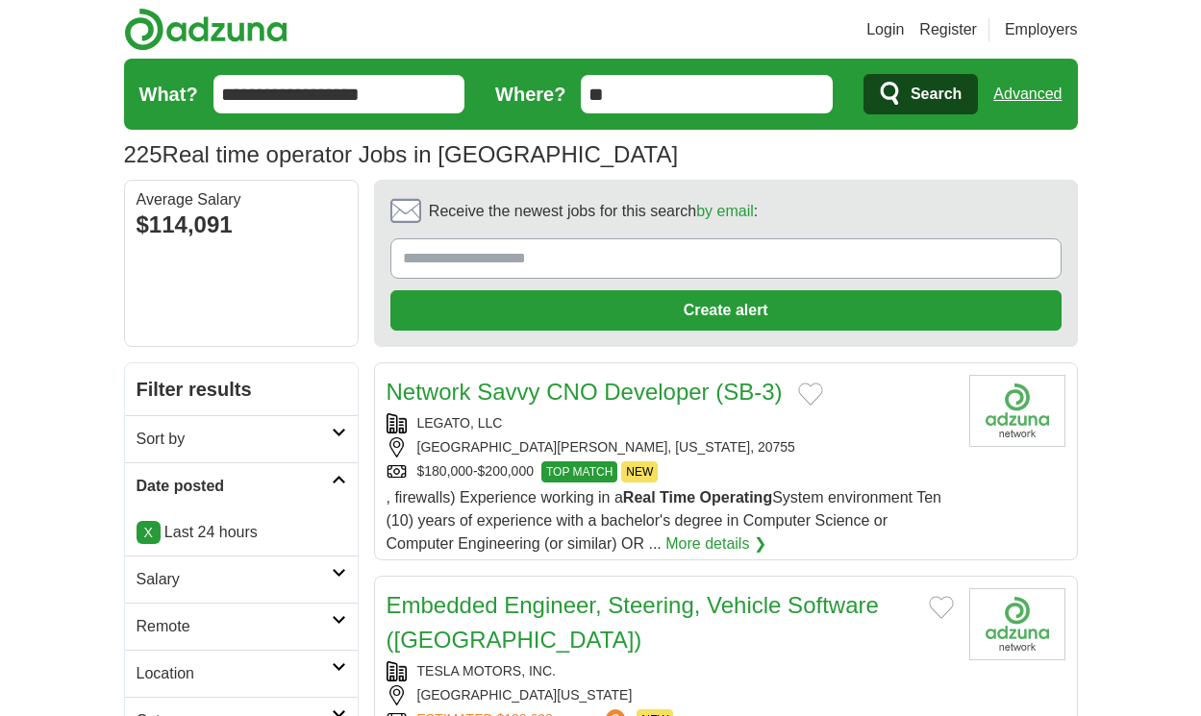
scroll to position [2734, 0]
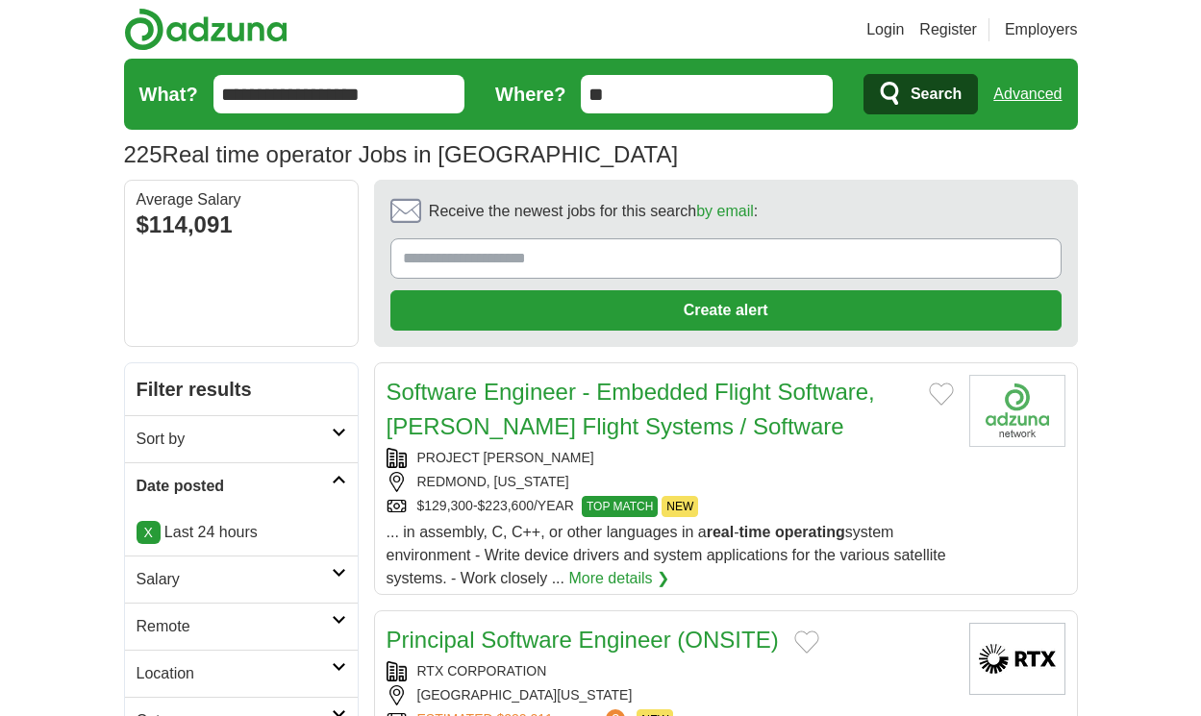
scroll to position [2677, 0]
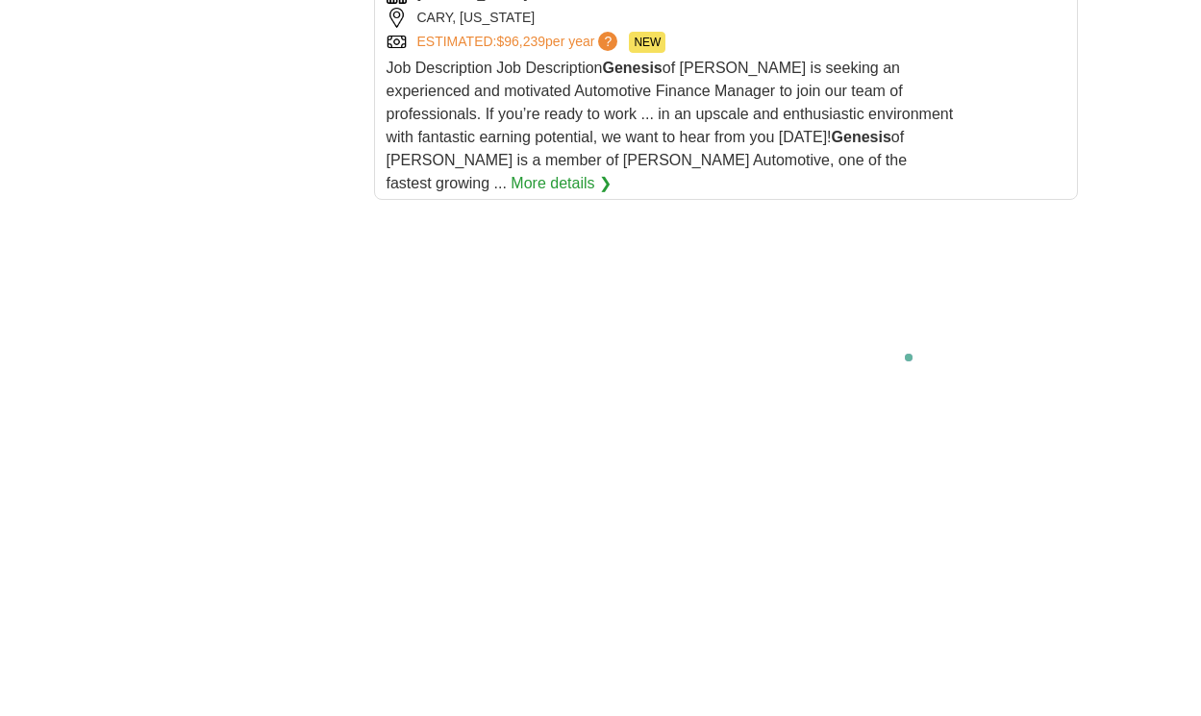
scroll to position [3701, 0]
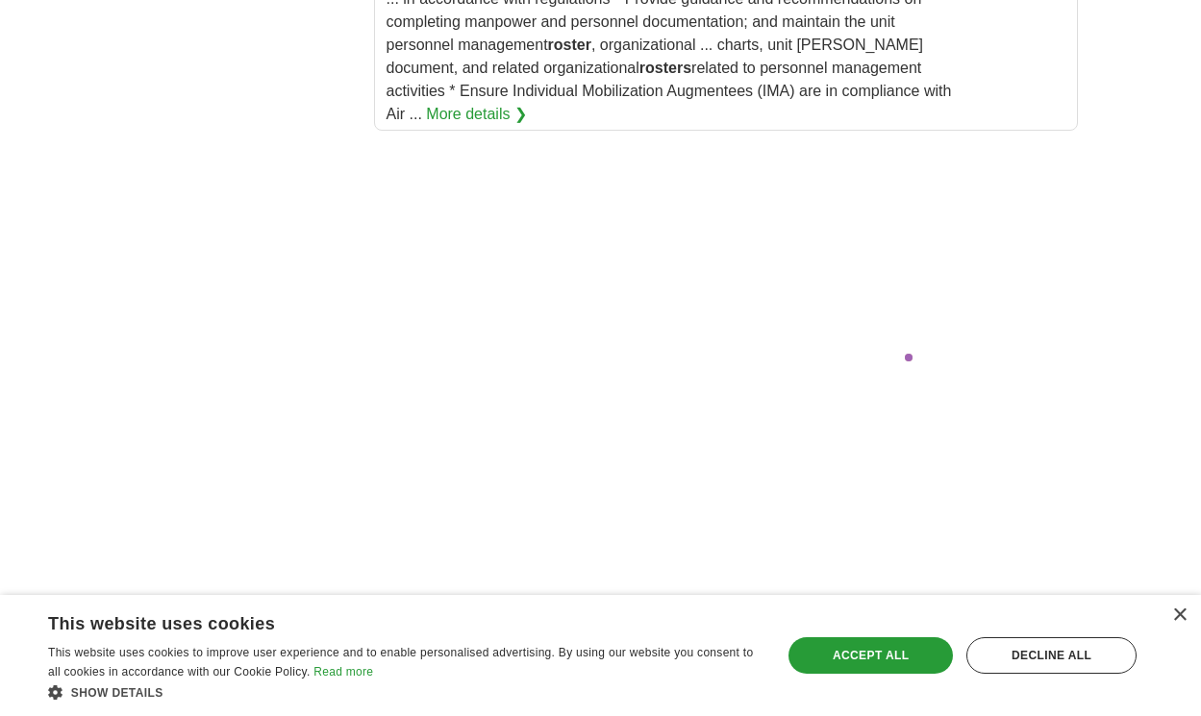
scroll to position [3937, 0]
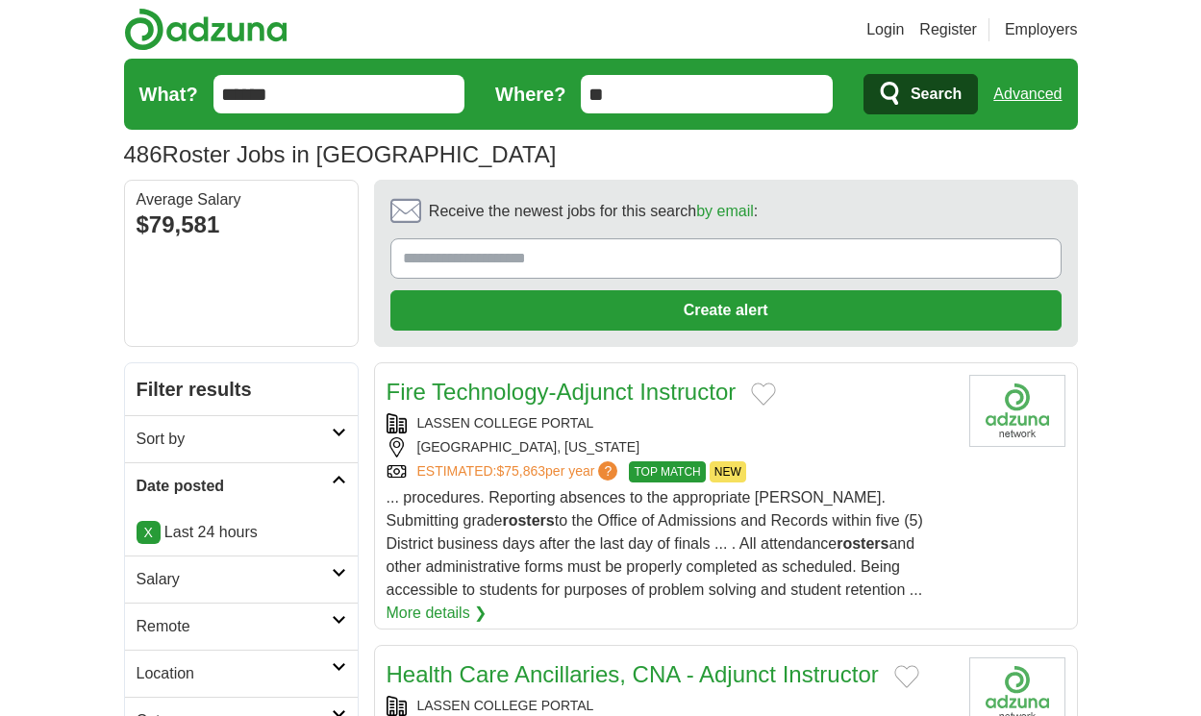
scroll to position [2792, 0]
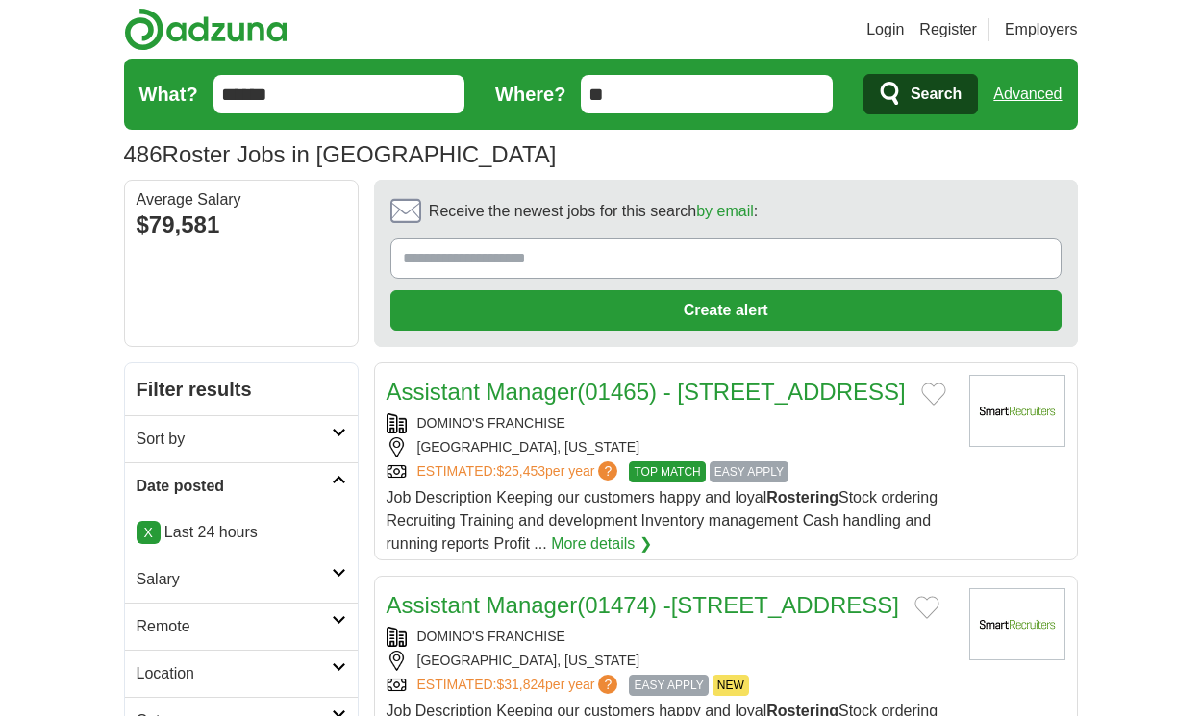
scroll to position [2757, 0]
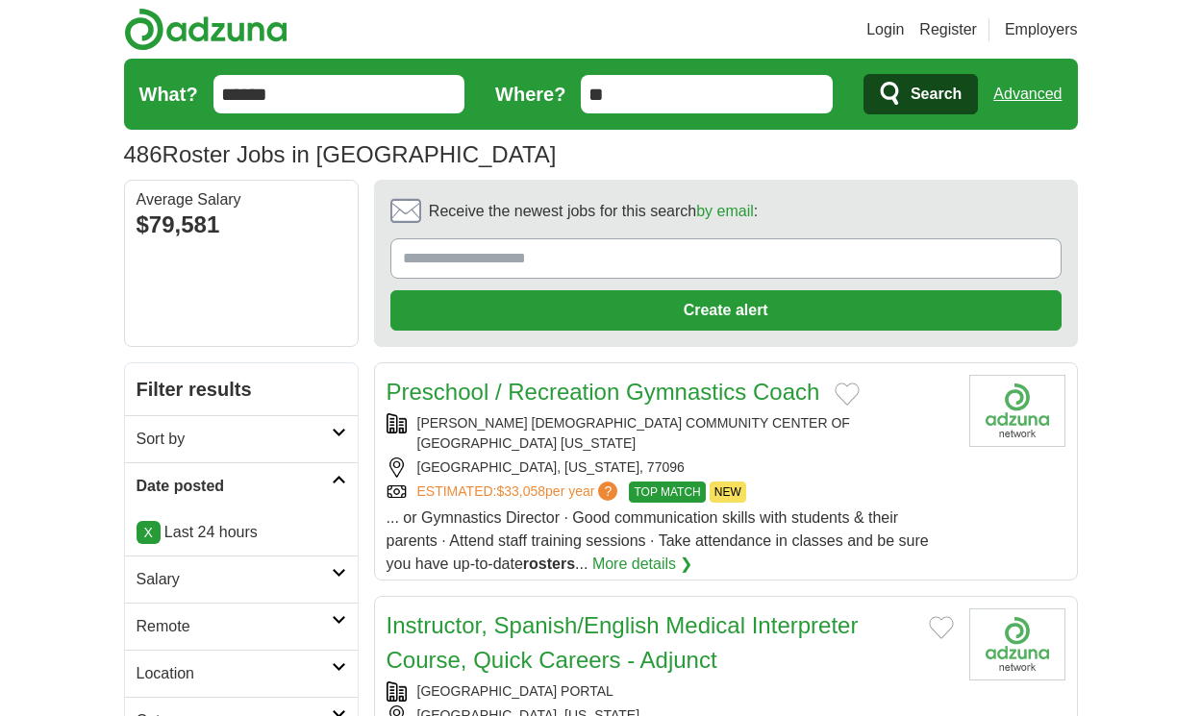
scroll to position [2896, 0]
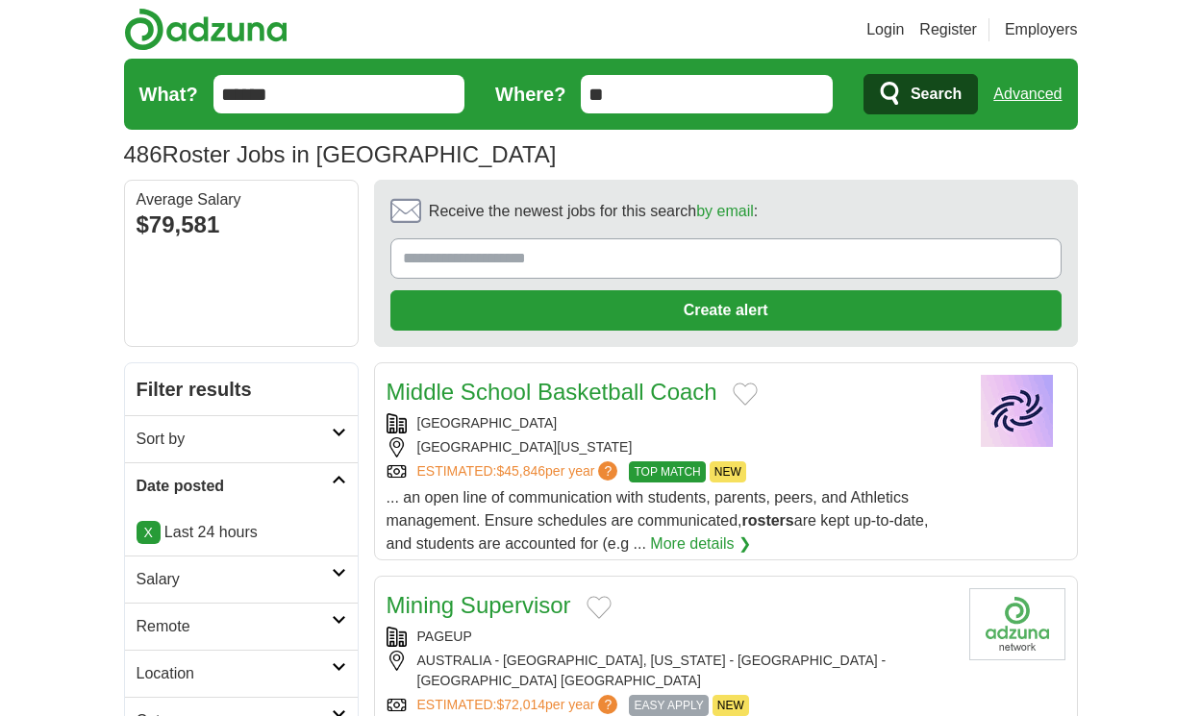
scroll to position [2781, 0]
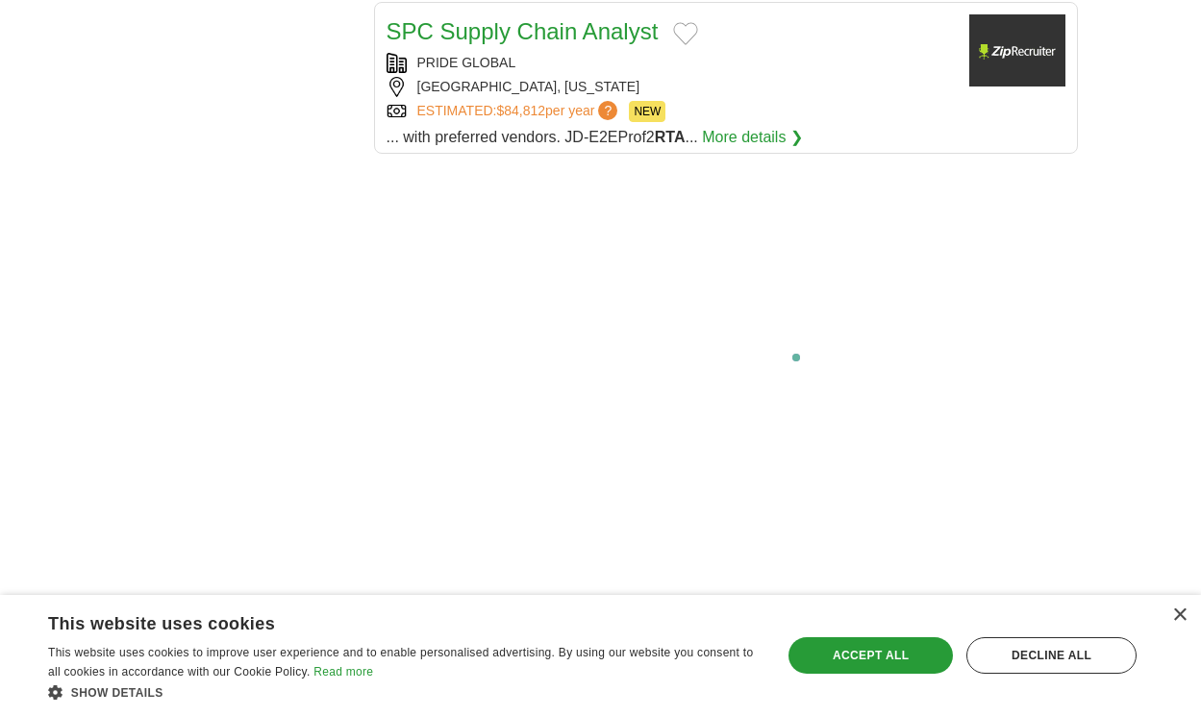
scroll to position [3564, 0]
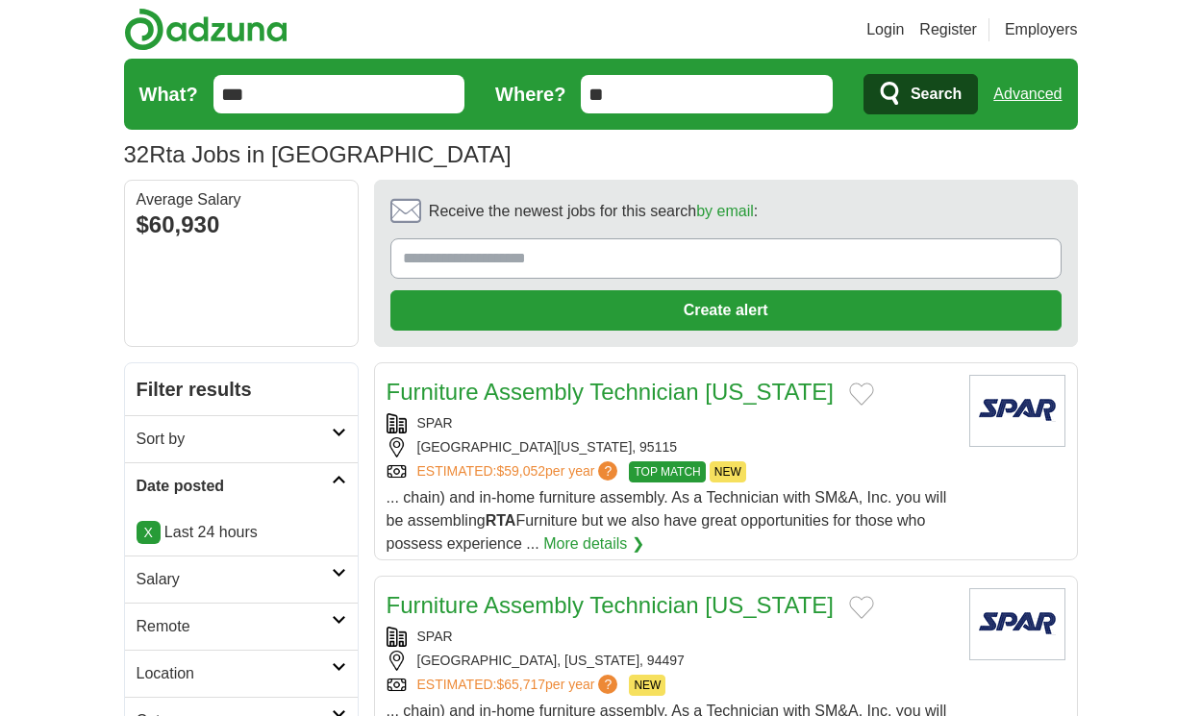
scroll to position [2596, 0]
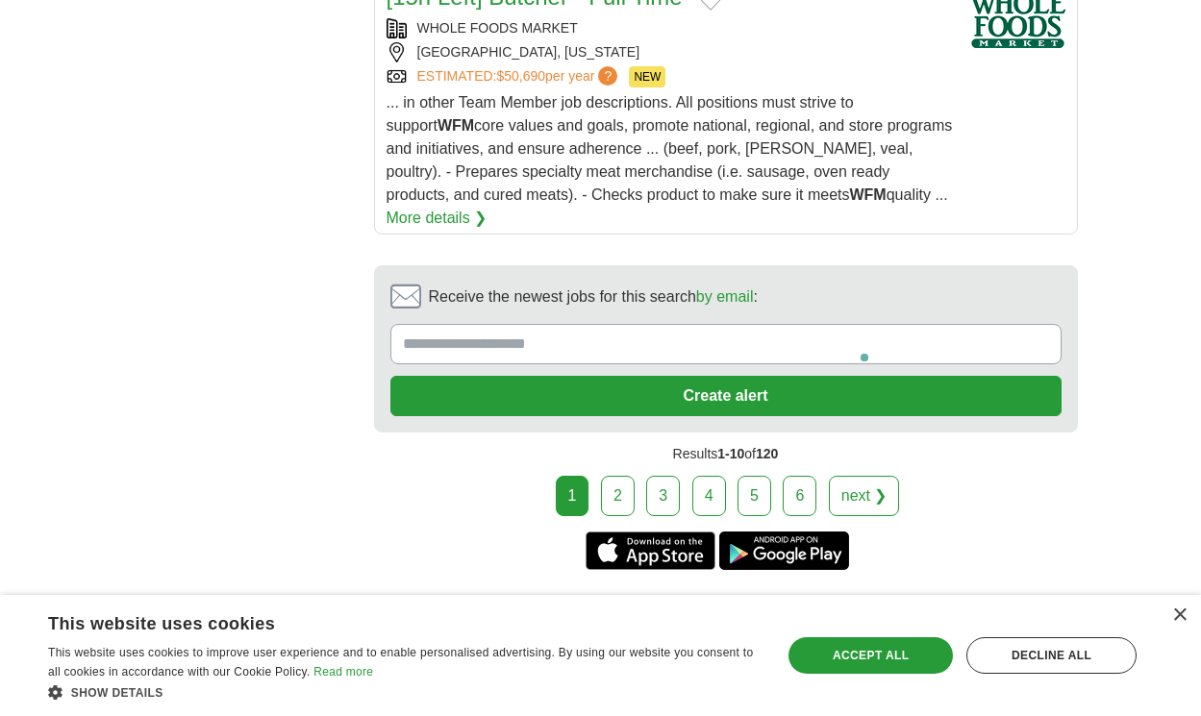
scroll to position [4089, 0]
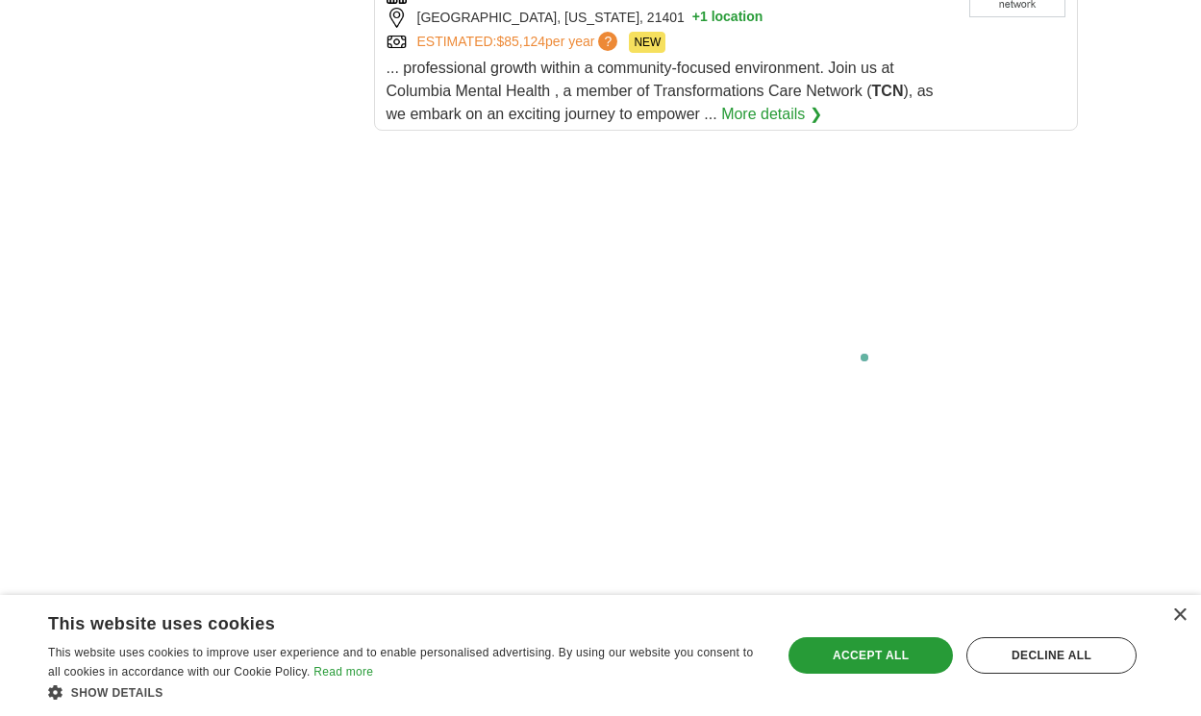
scroll to position [3766, 0]
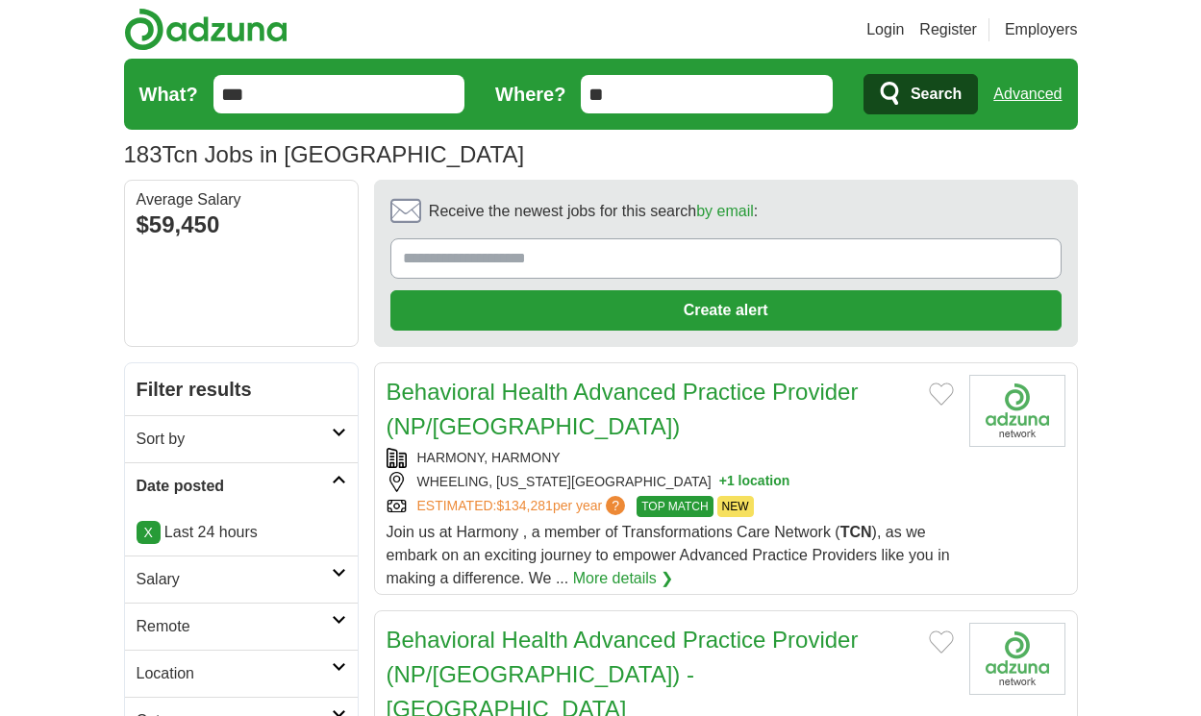
scroll to position [2907, 0]
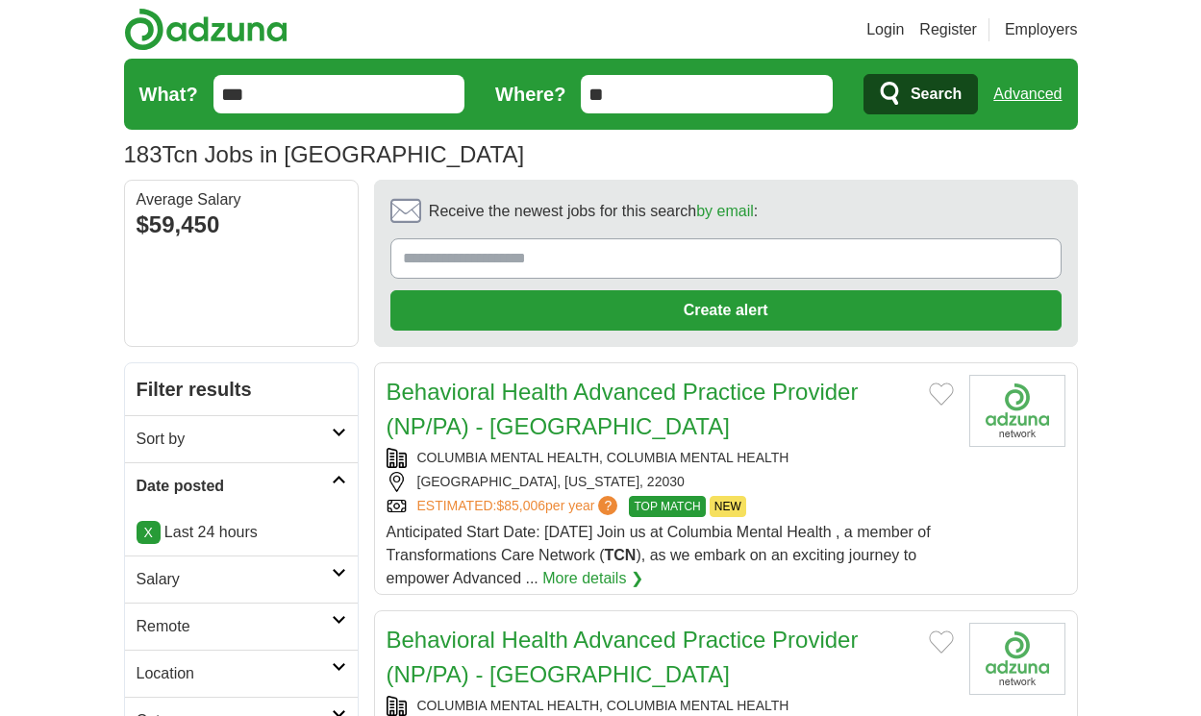
scroll to position [2804, 0]
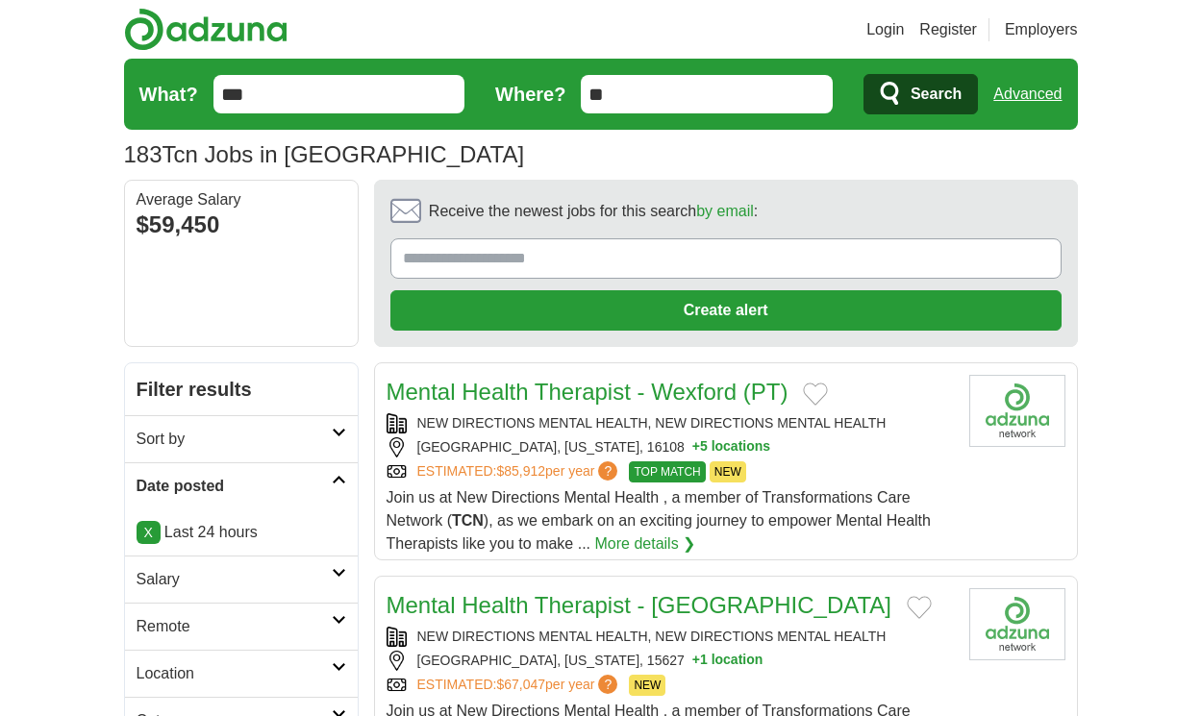
scroll to position [2561, 0]
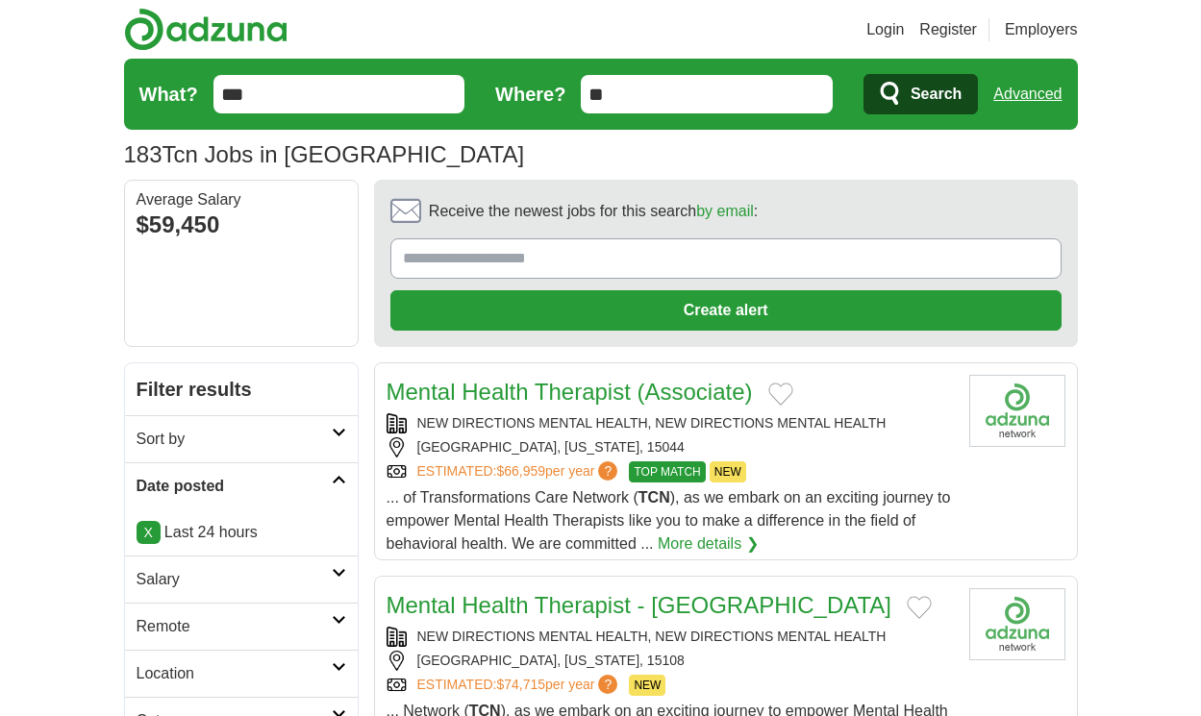
scroll to position [2561, 0]
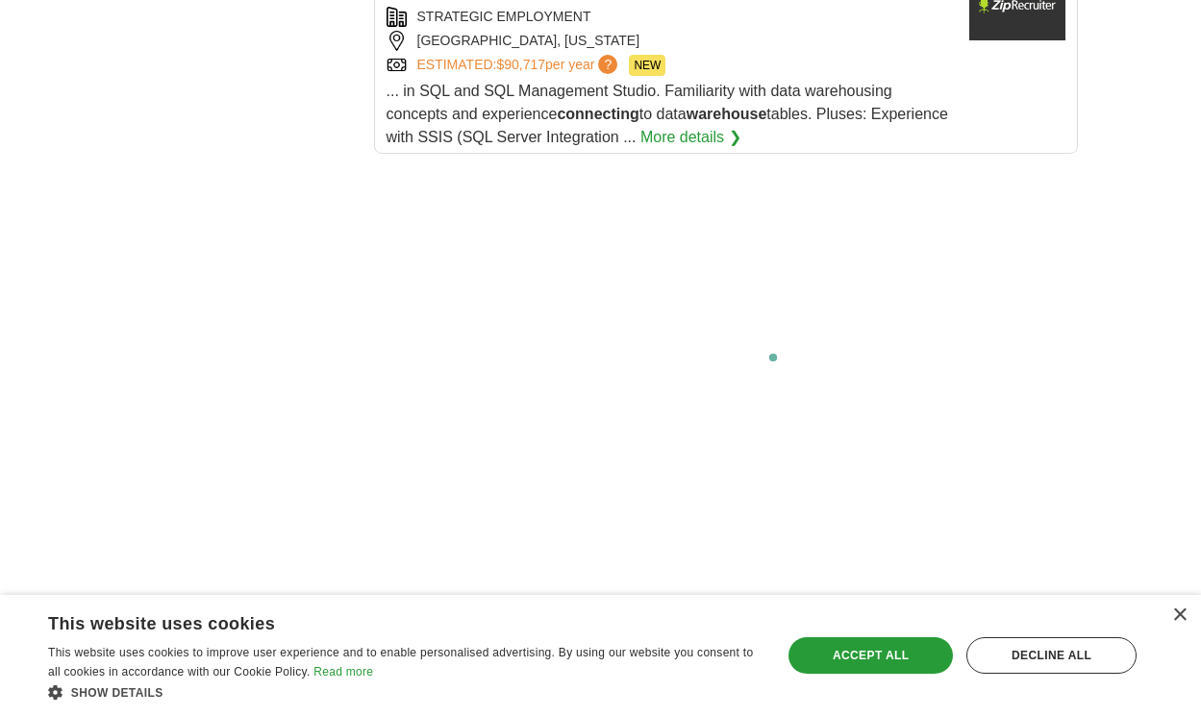
scroll to position [4016, 0]
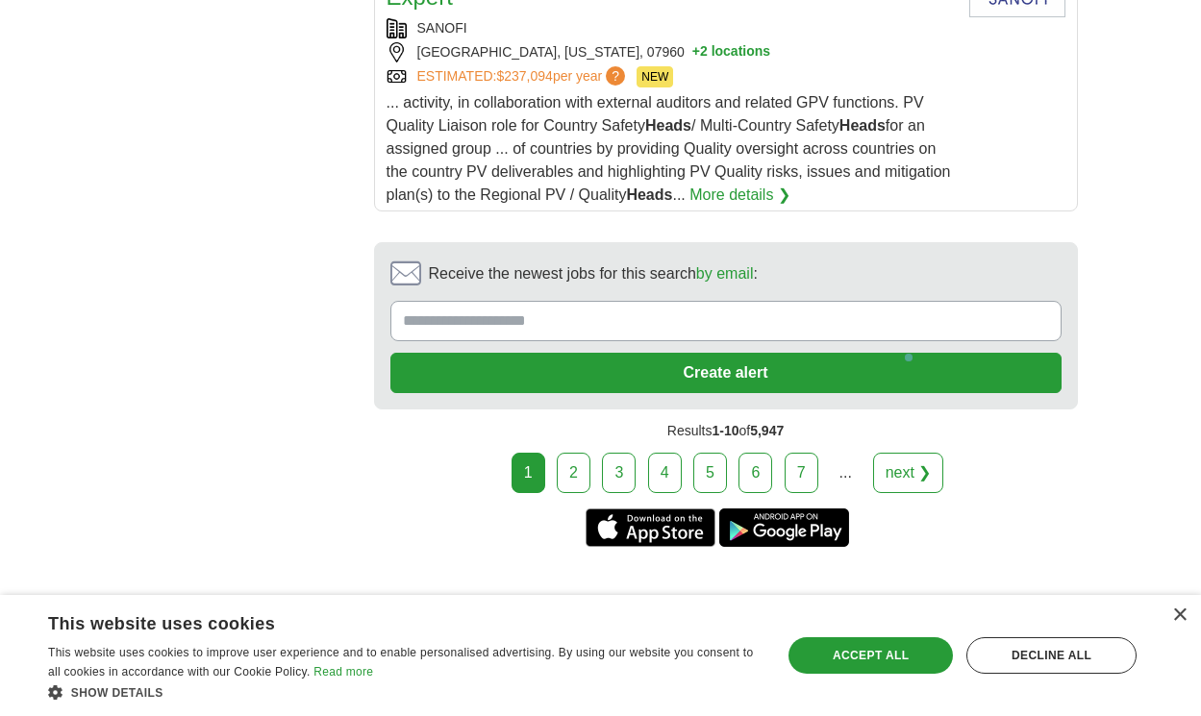
scroll to position [3989, 0]
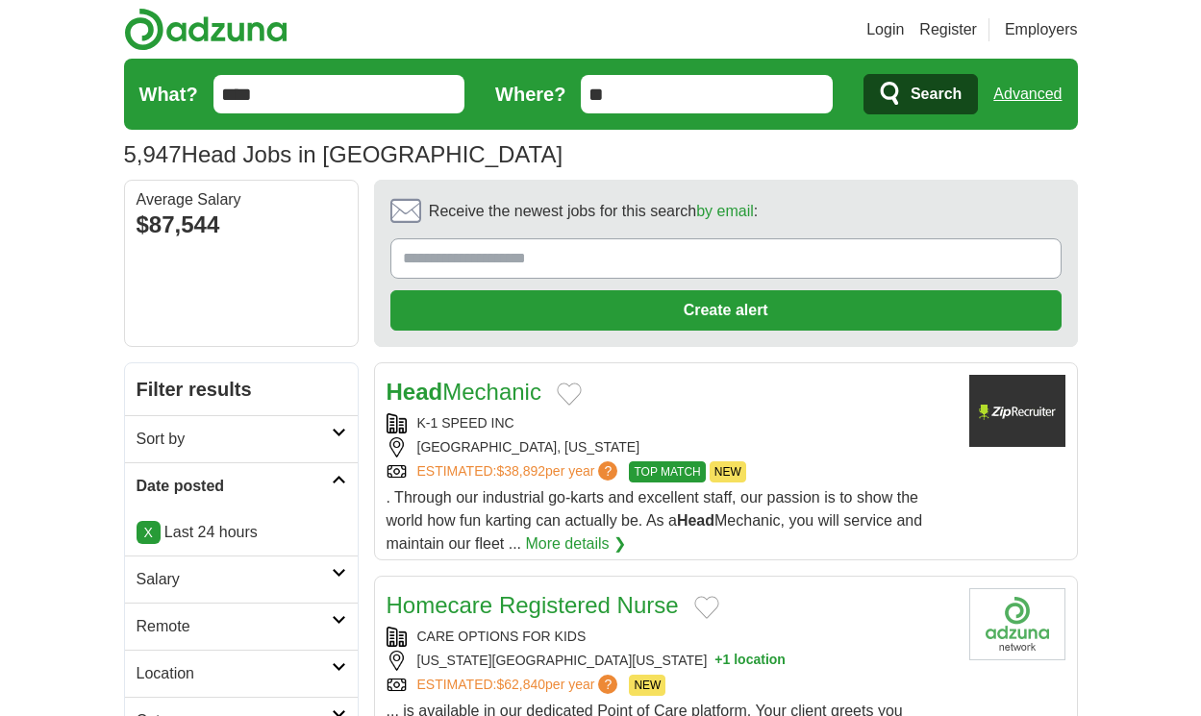
scroll to position [2988, 0]
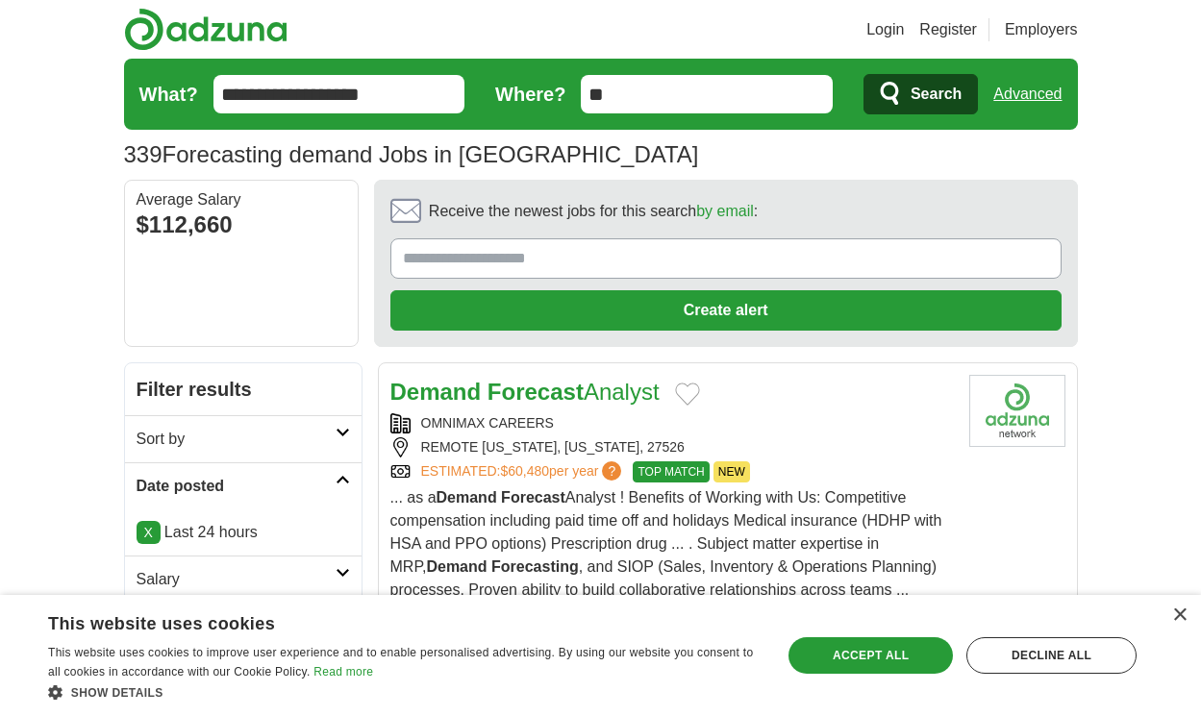
scroll to position [3011, 0]
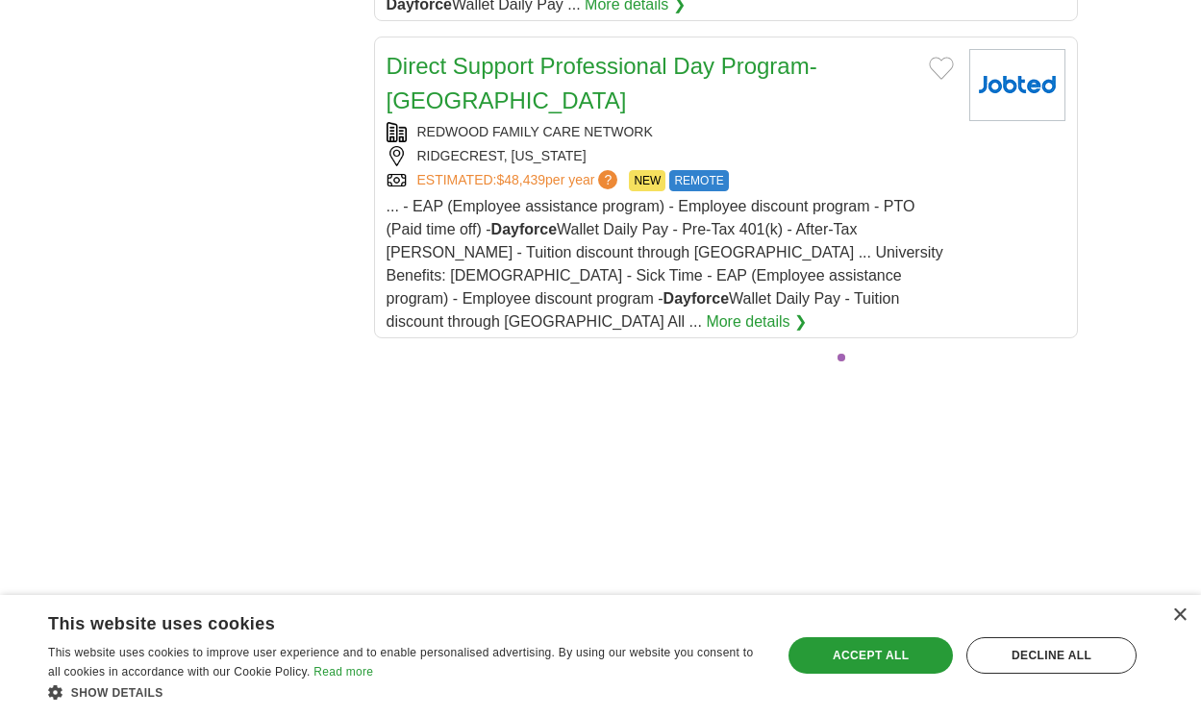
scroll to position [4033, 0]
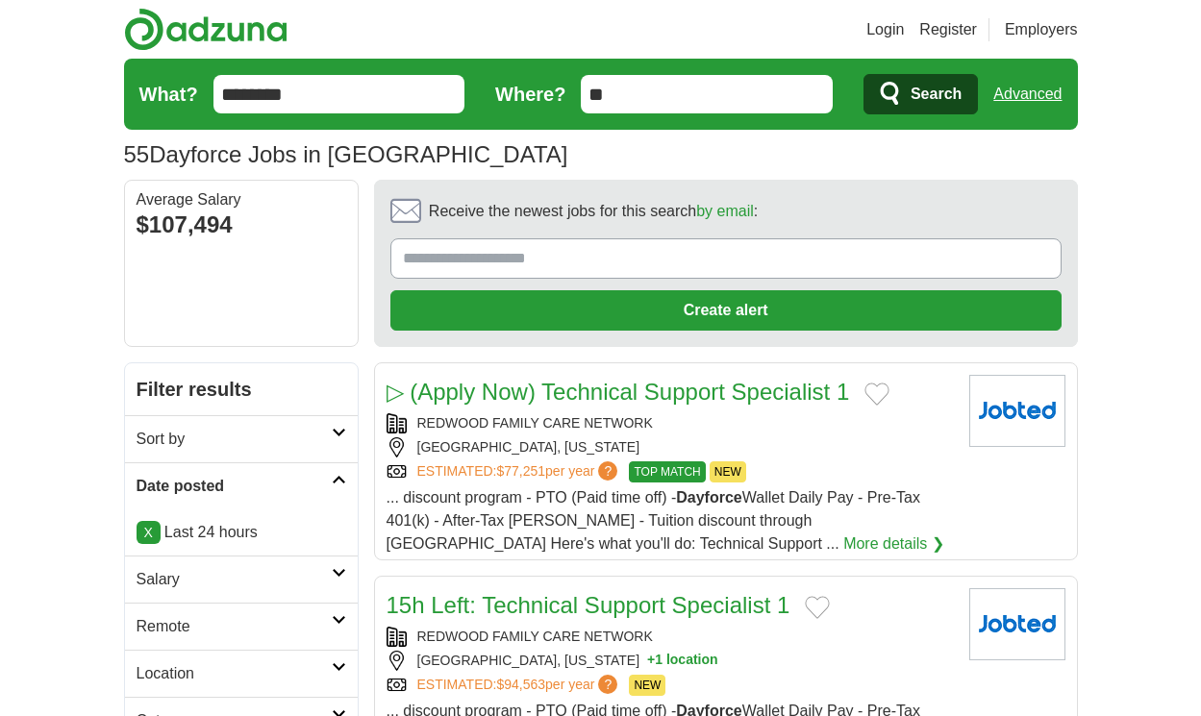
scroll to position [2723, 0]
